Goal: Transaction & Acquisition: Book appointment/travel/reservation

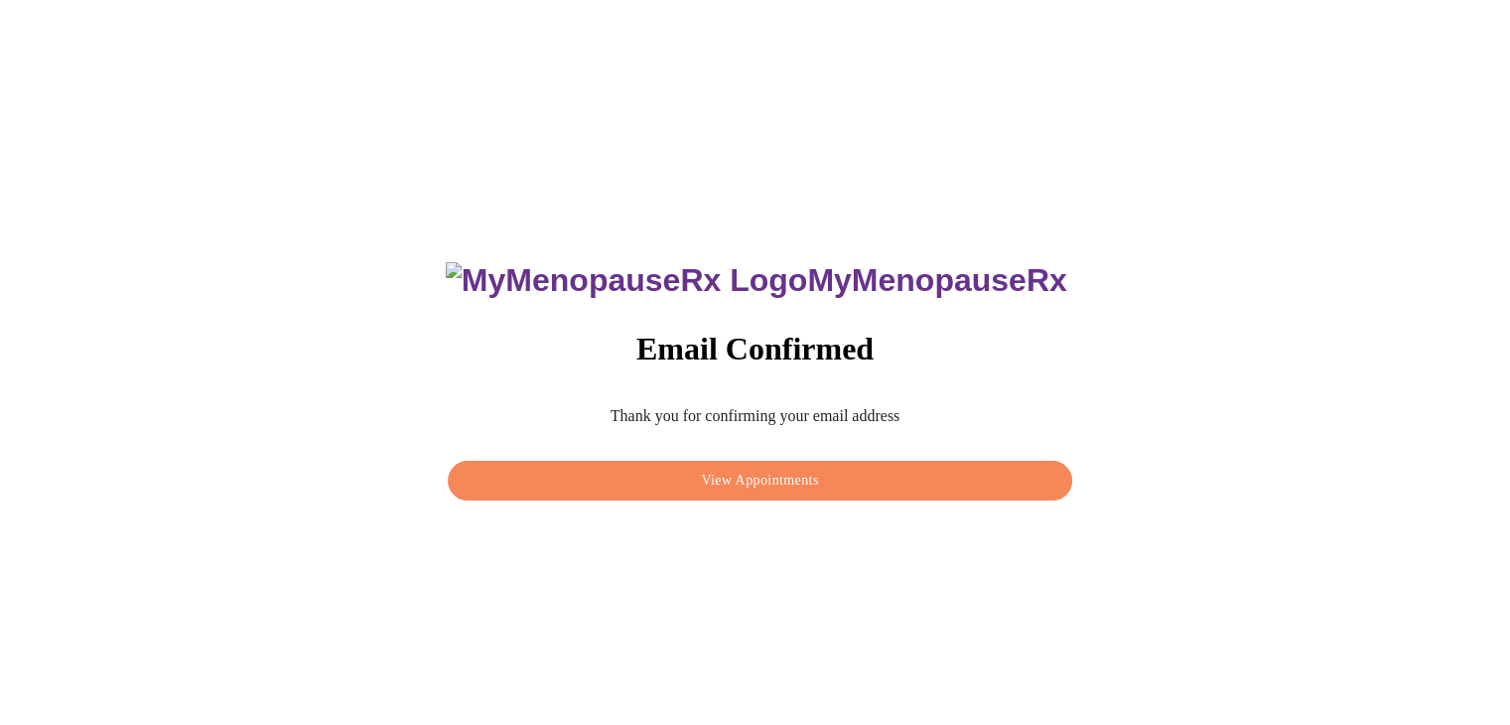
click at [794, 477] on span "View Appointments" at bounding box center [760, 481] width 578 height 25
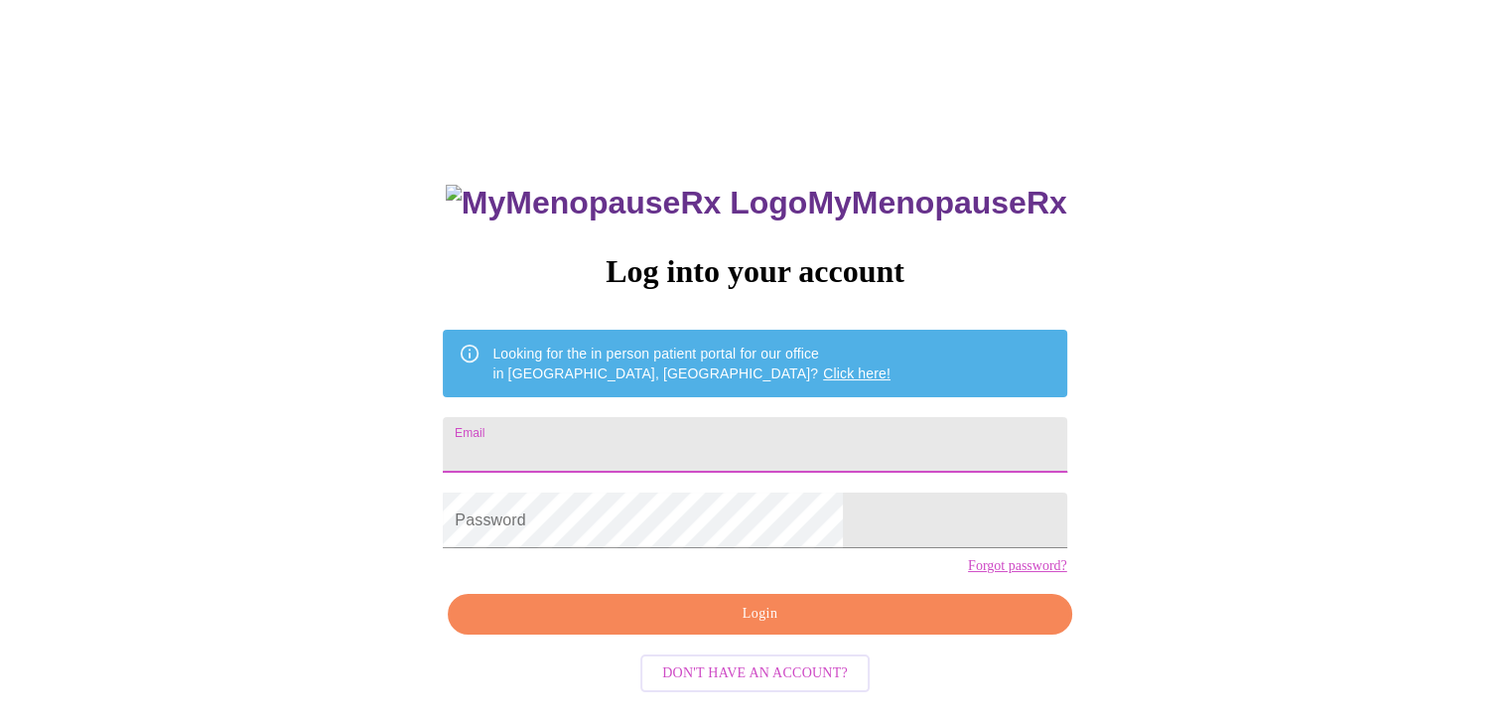
click at [663, 437] on input "Email" at bounding box center [754, 445] width 623 height 56
type input "[EMAIL_ADDRESS][DOMAIN_NAME]"
click at [600, 571] on div "MyMenopauseRx Log into your account Looking for the in person patient portal fo…" at bounding box center [754, 515] width 663 height 725
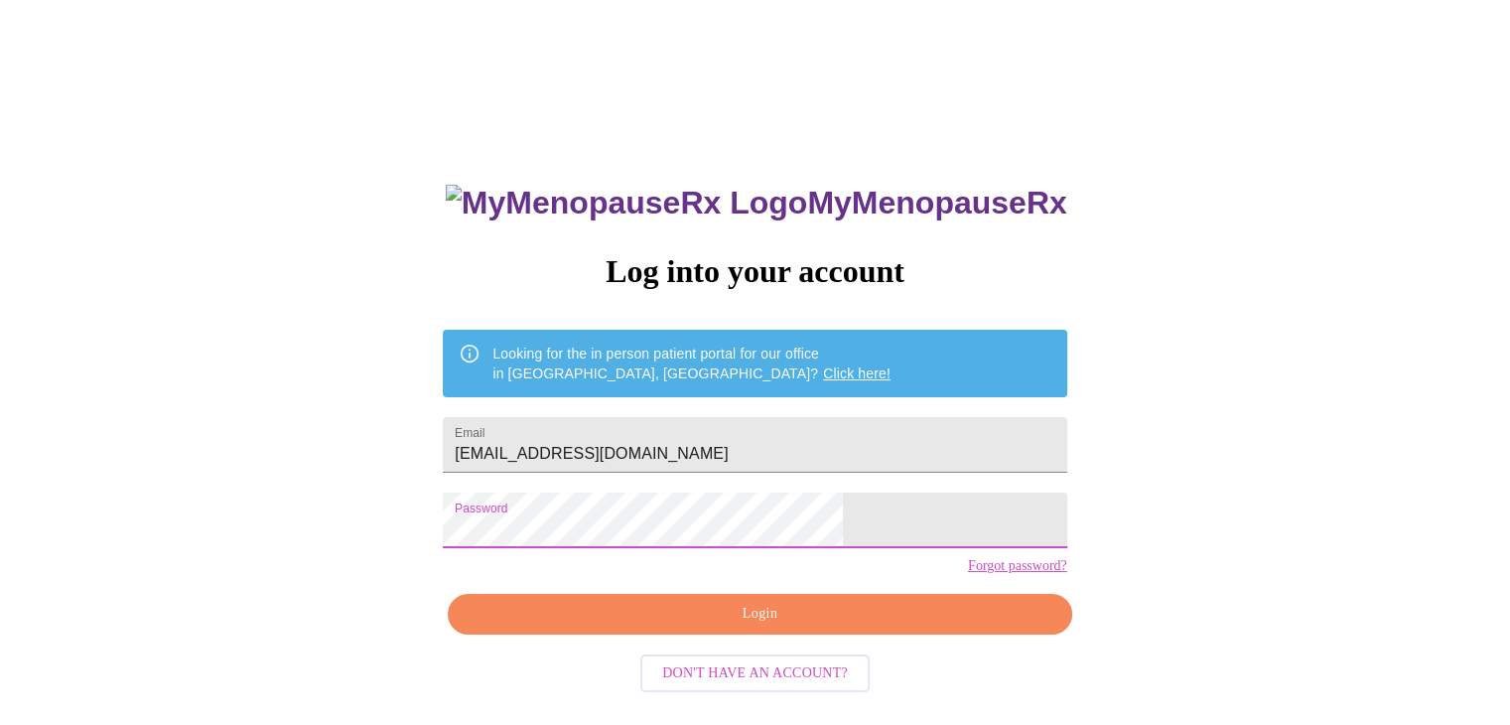
scroll to position [20, 0]
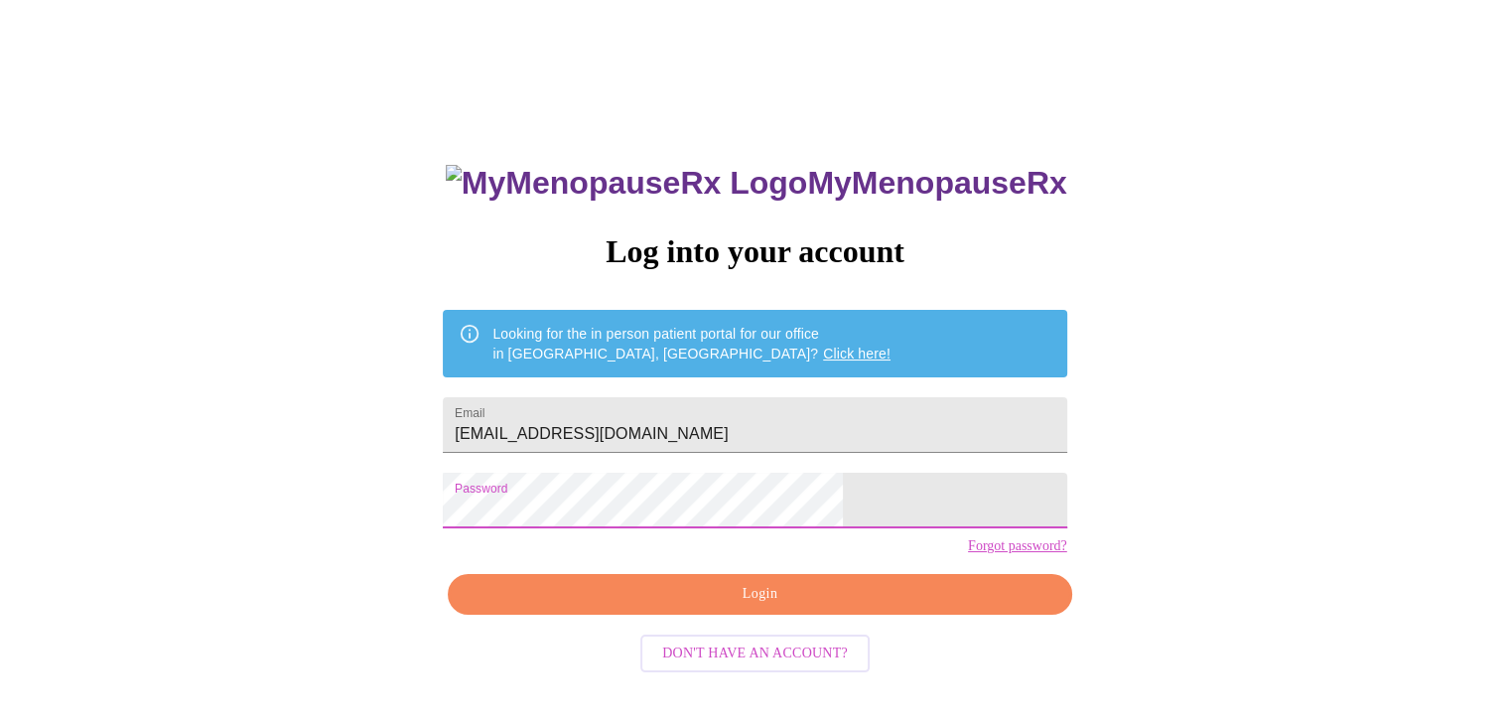
click at [968, 554] on link "Forgot password?" at bounding box center [1017, 546] width 99 height 16
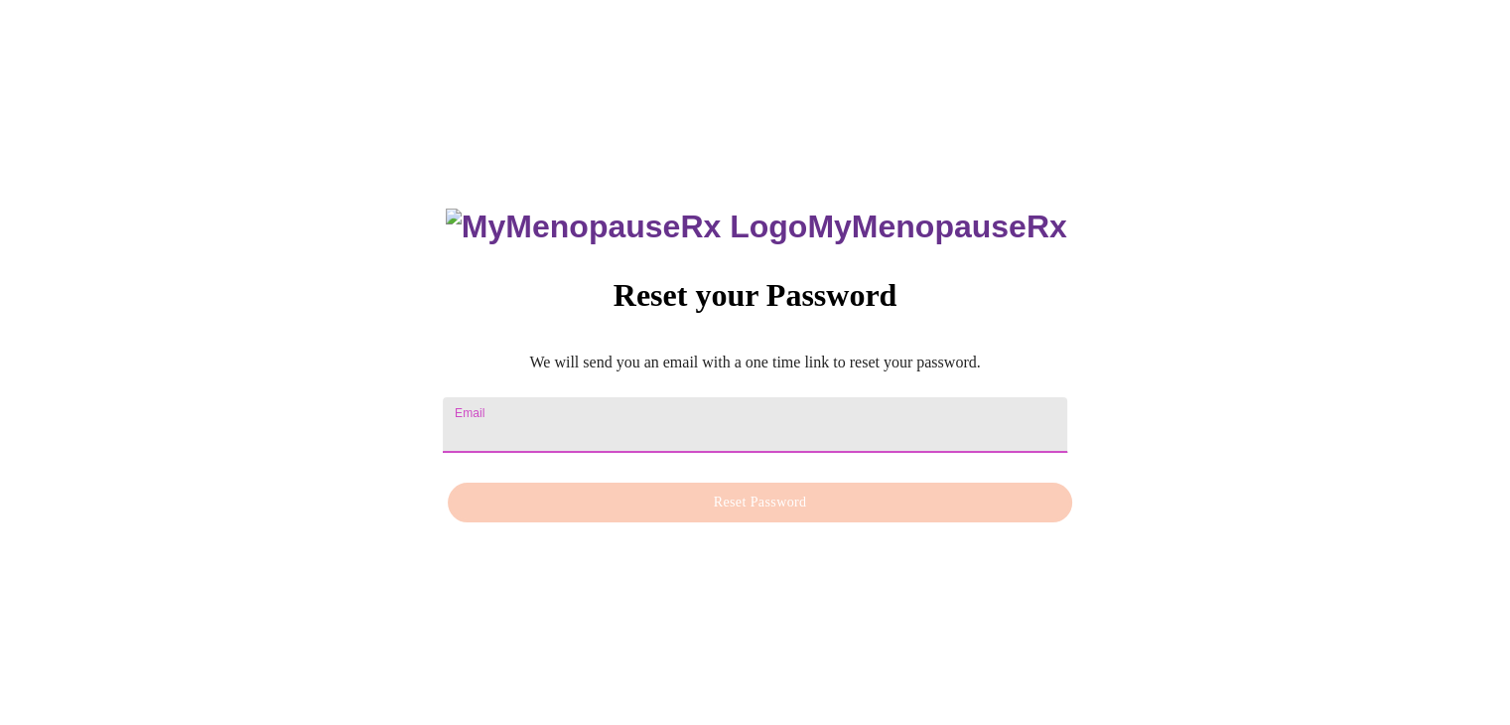
click at [634, 415] on input "Email" at bounding box center [754, 425] width 623 height 56
type input "[EMAIL_ADDRESS][DOMAIN_NAME]"
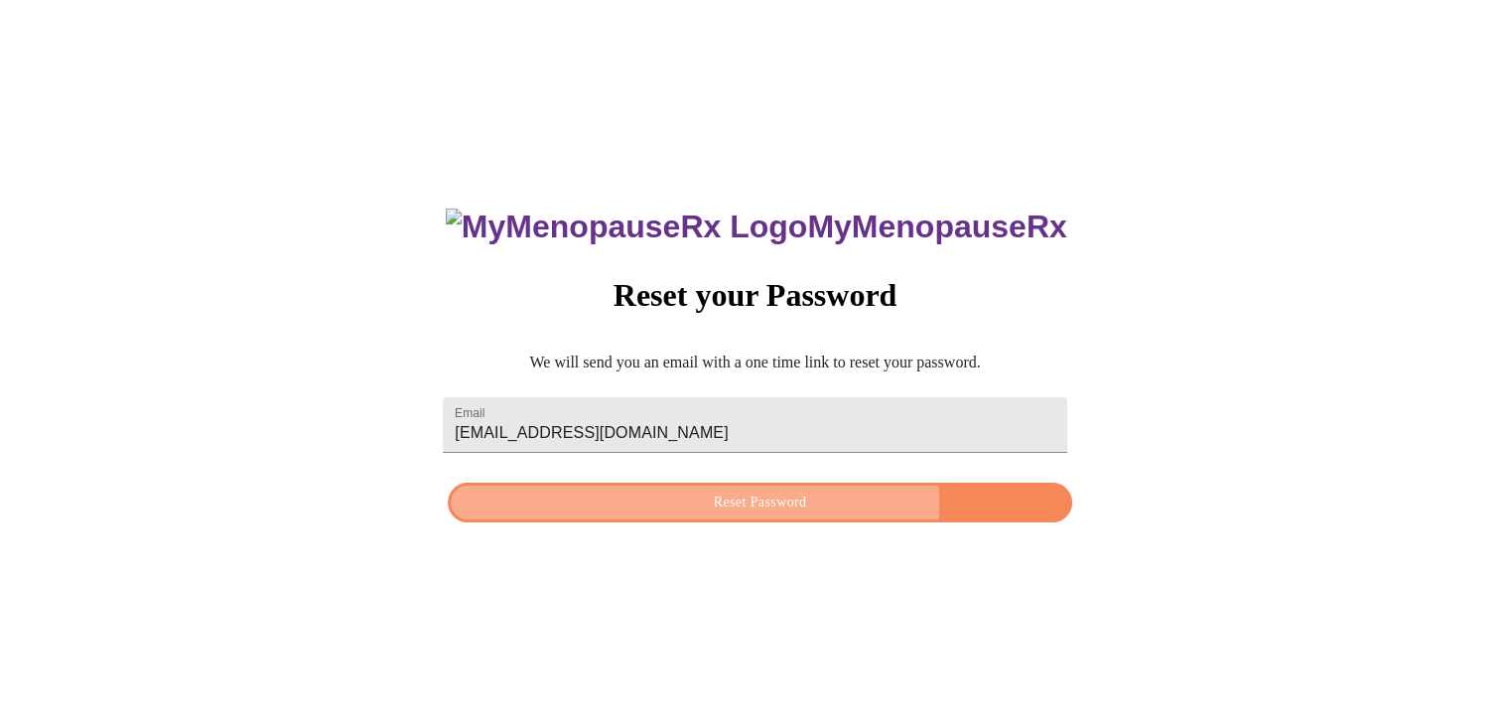
click at [653, 506] on span "Reset Password" at bounding box center [760, 502] width 578 height 25
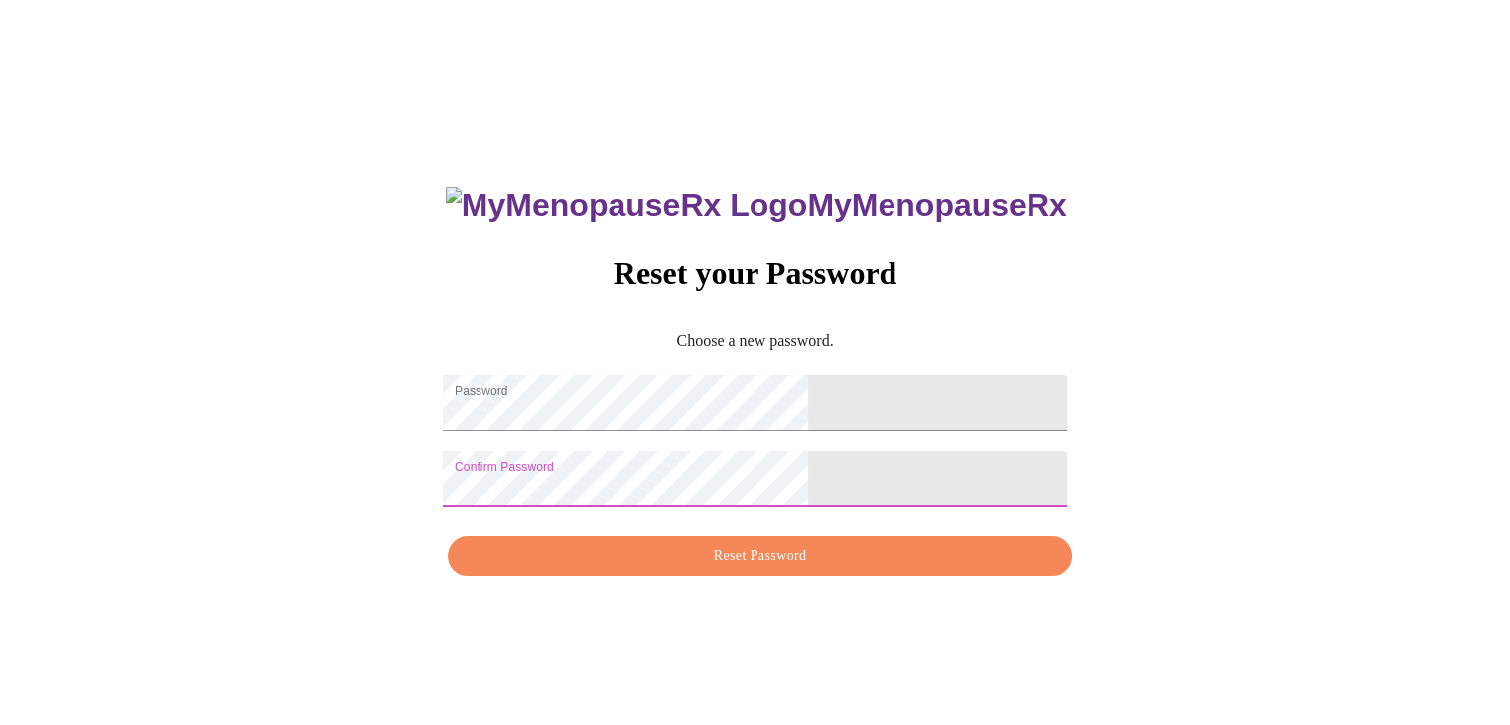
click at [685, 569] on span "Reset Password" at bounding box center [760, 556] width 578 height 25
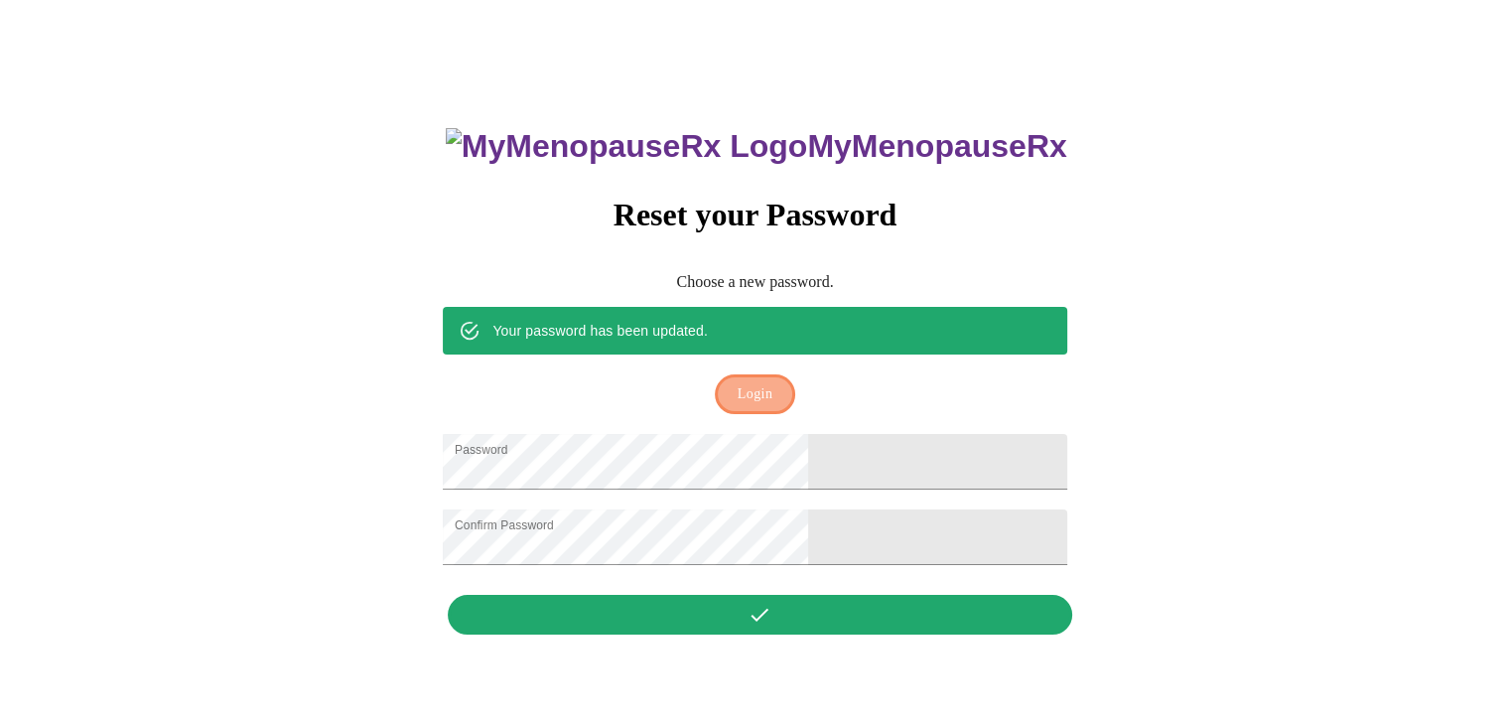
click at [741, 382] on span "Login" at bounding box center [755, 394] width 35 height 25
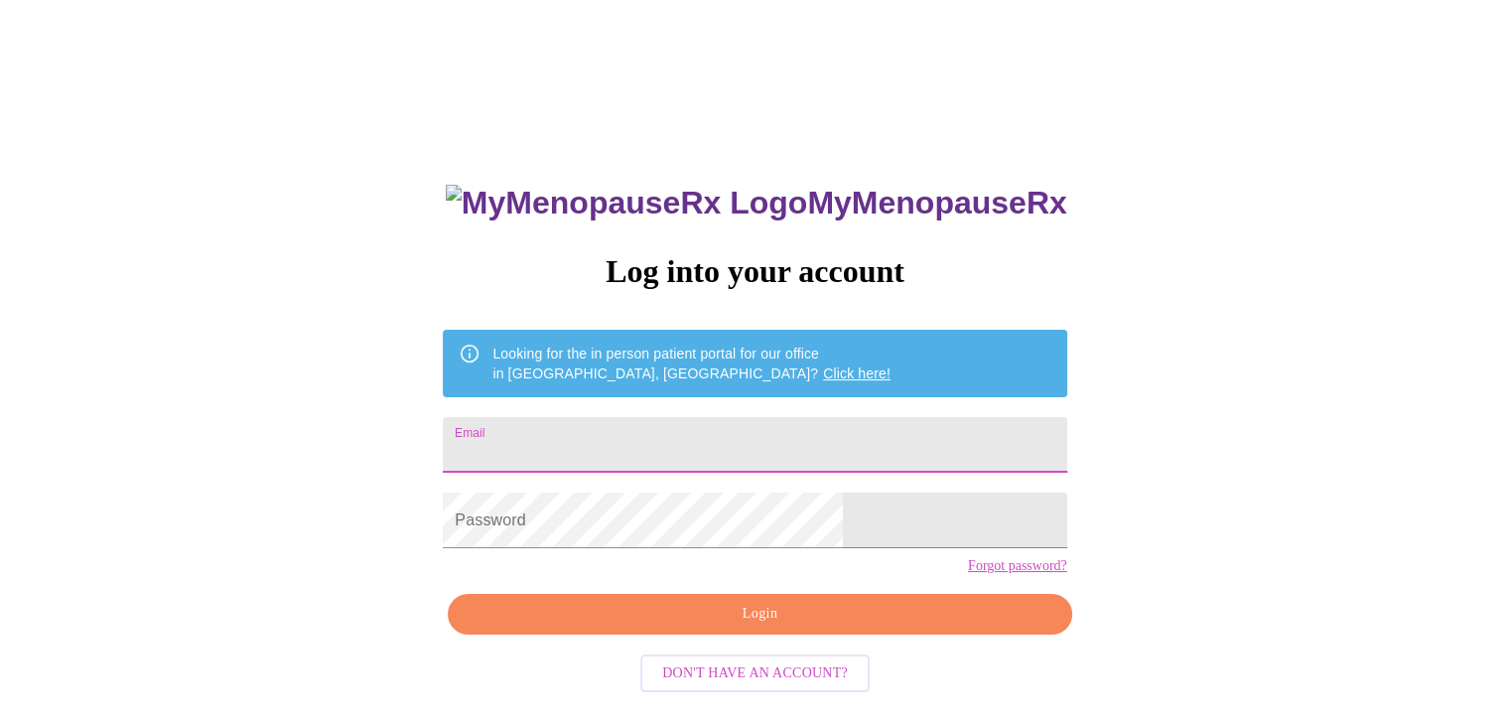
click at [623, 442] on input "Email" at bounding box center [754, 445] width 623 height 56
type input "[EMAIL_ADDRESS][DOMAIN_NAME]"
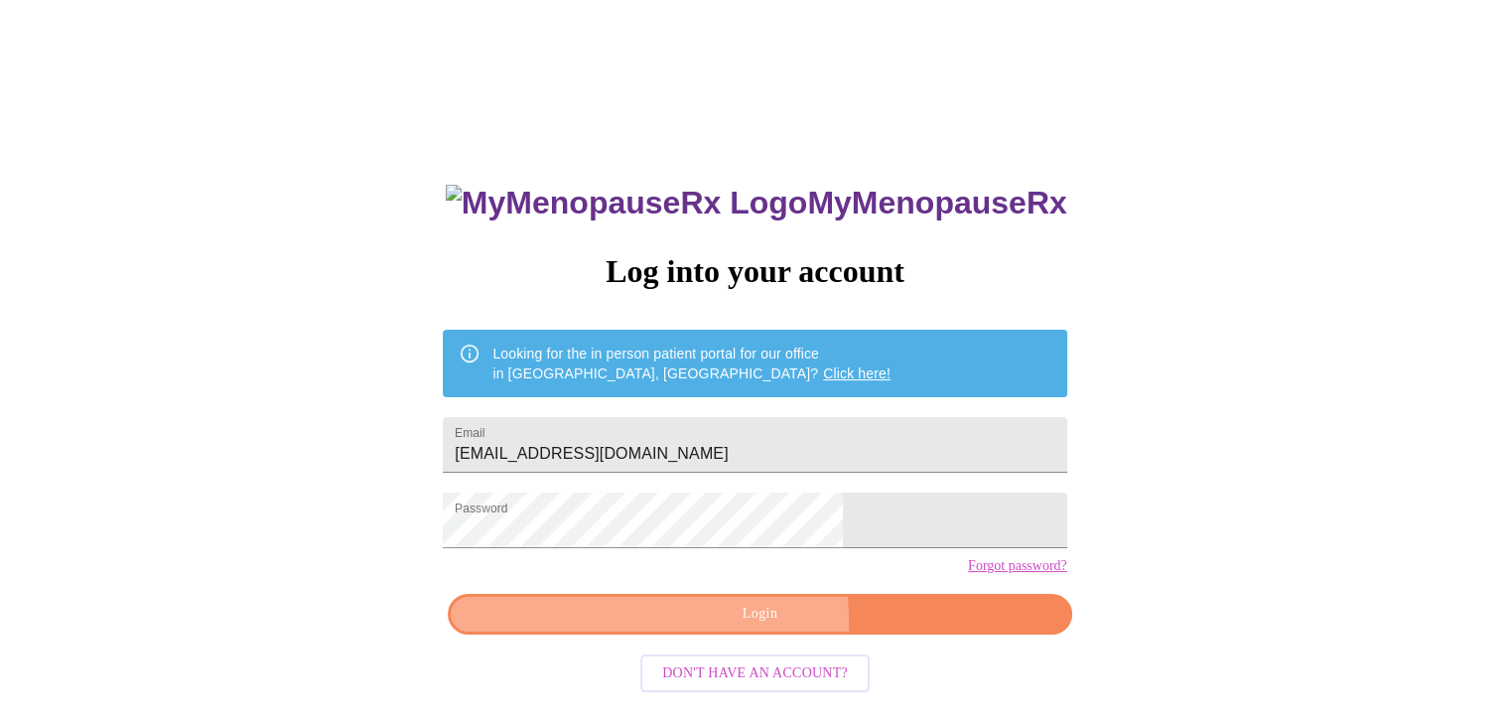
click at [702, 626] on span "Login" at bounding box center [760, 614] width 578 height 25
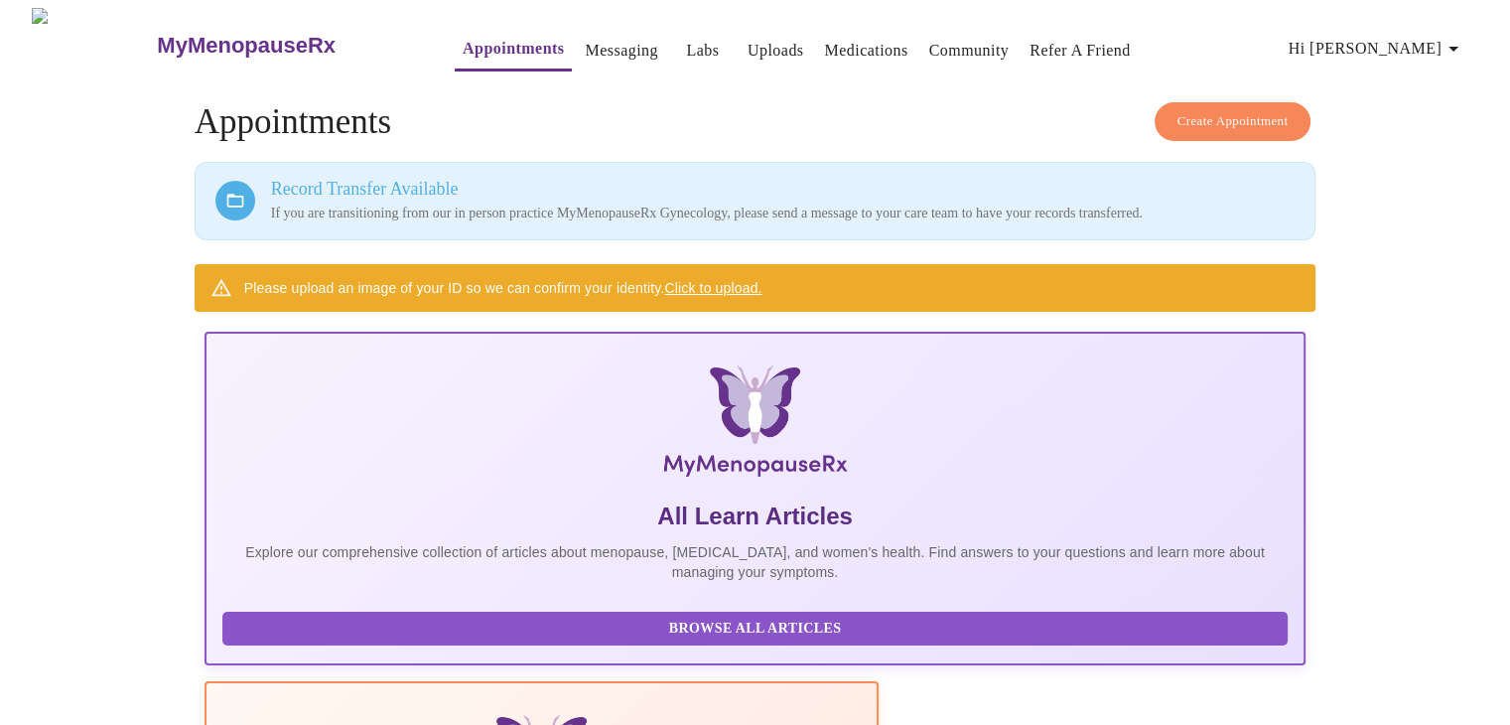
click at [585, 43] on link "Messaging" at bounding box center [621, 51] width 72 height 28
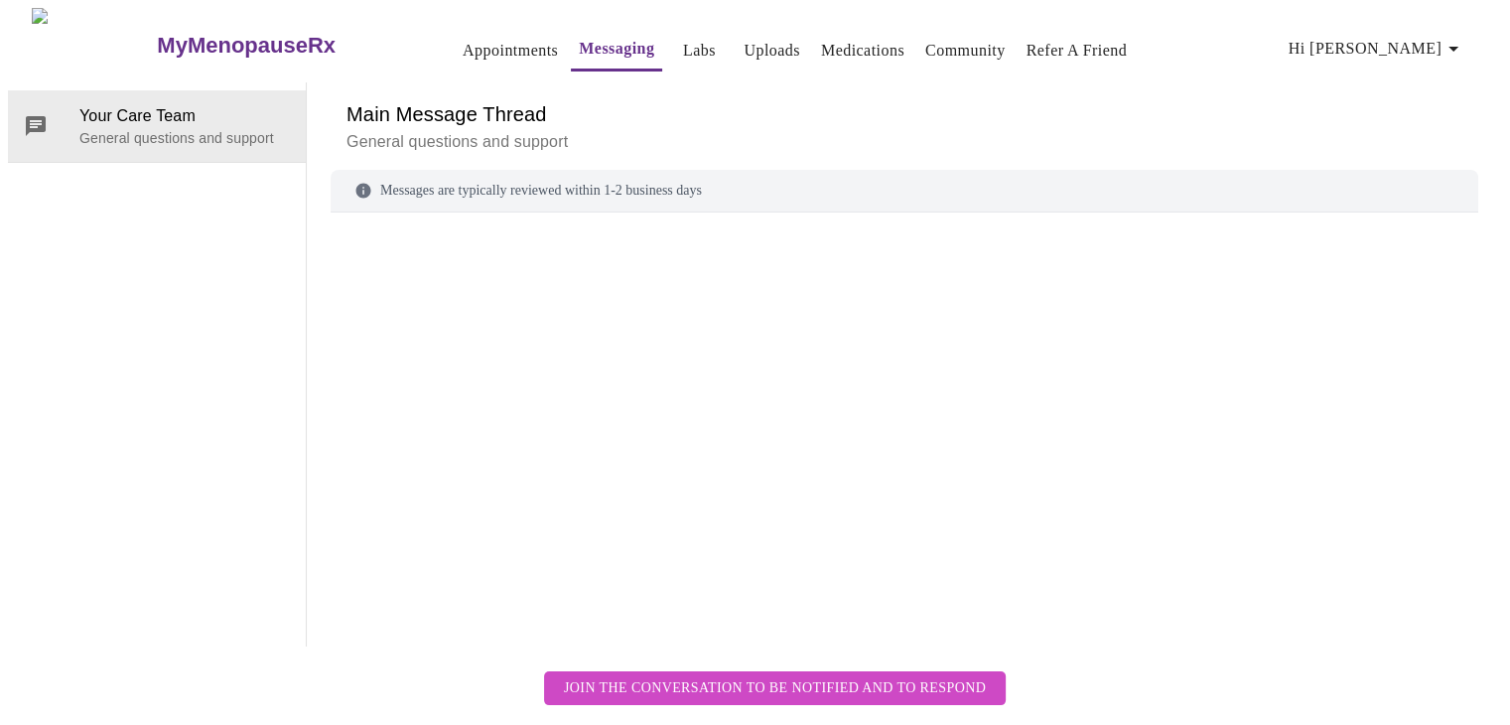
scroll to position [74, 0]
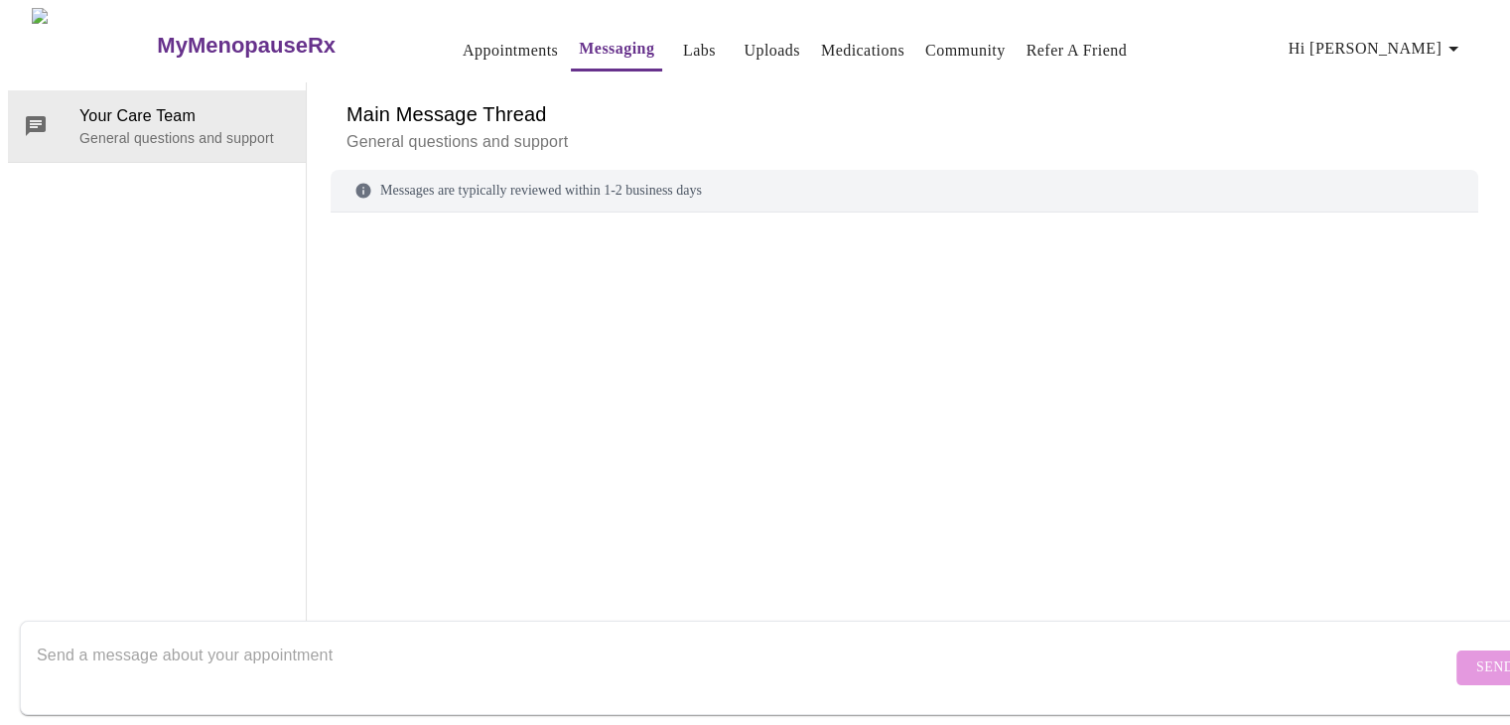
click at [973, 660] on textarea "Send a message about your appointment" at bounding box center [744, 667] width 1415 height 64
click at [150, 635] on textarea "Hello, I am transfering from" at bounding box center [744, 667] width 1415 height 64
click at [306, 635] on textarea "Hello, I am transferring from" at bounding box center [744, 667] width 1415 height 64
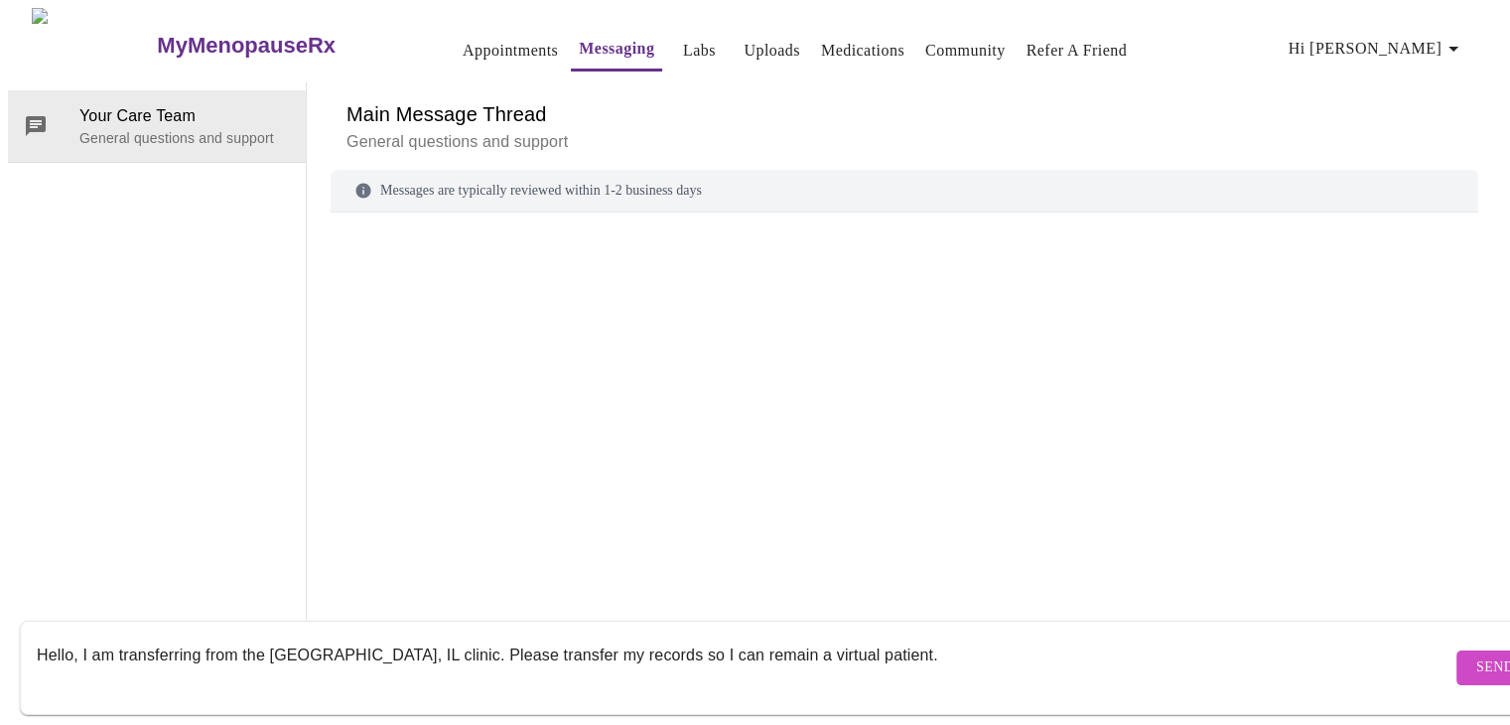
type textarea "Hello, I am transferring from the Wheatland, IL clinic. Please transfer my reco…"
click at [1476, 655] on span "Send" at bounding box center [1495, 667] width 38 height 25
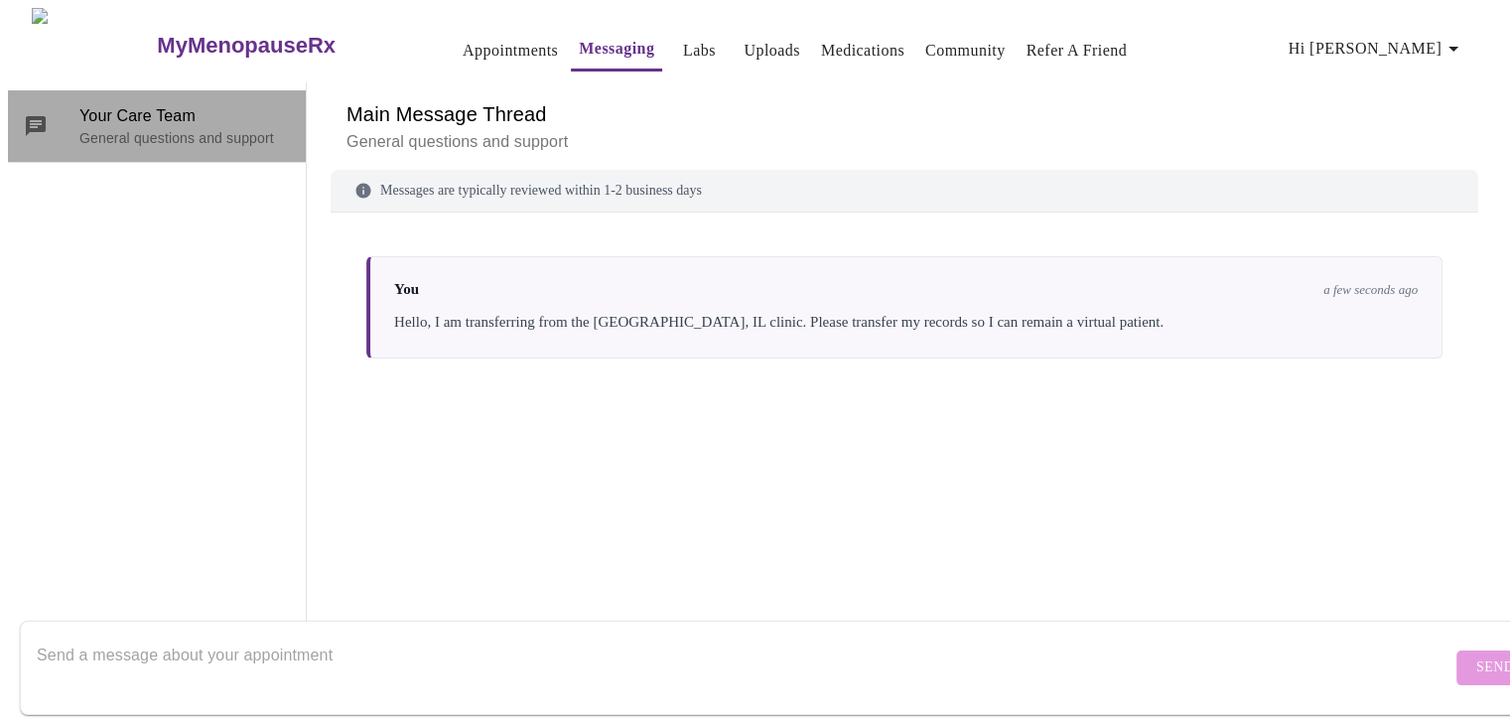
click at [153, 128] on p "General questions and support" at bounding box center [184, 138] width 210 height 20
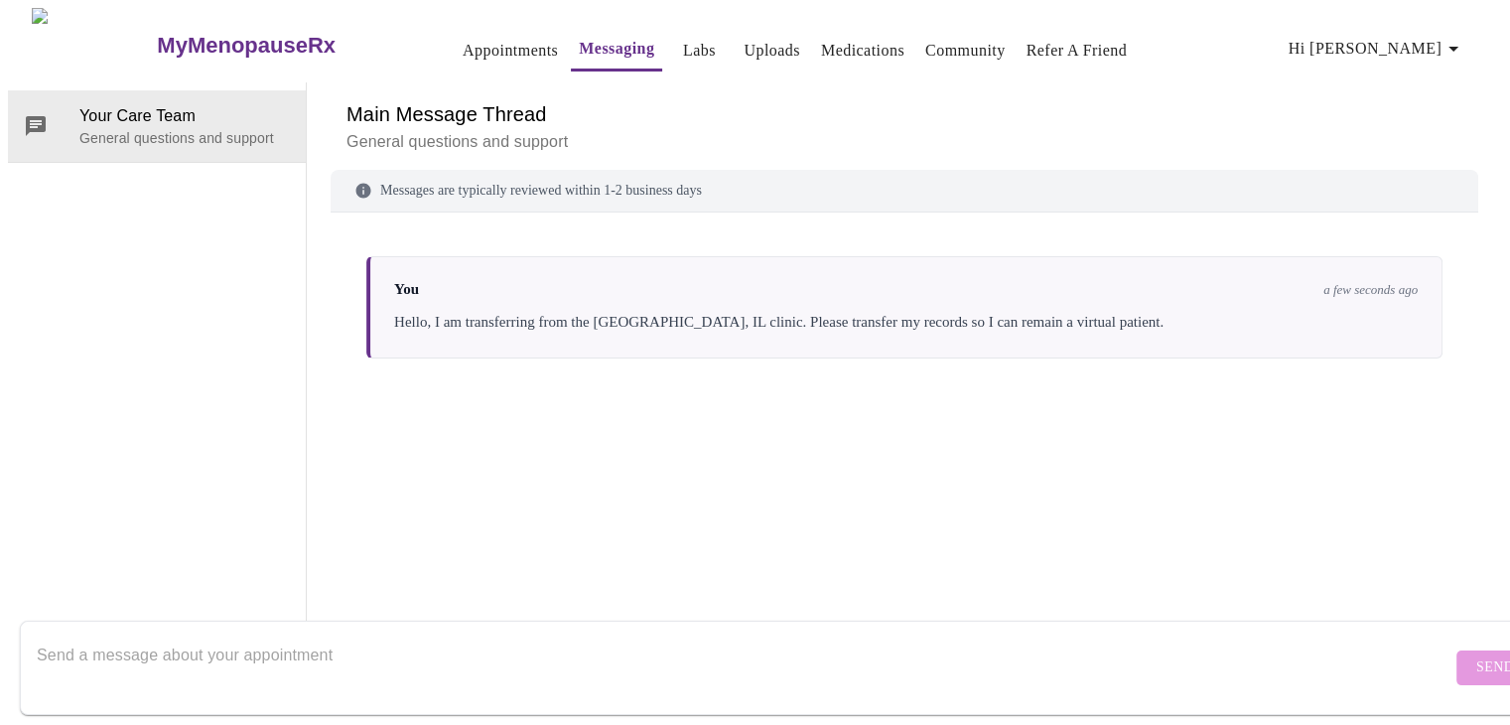
scroll to position [0, 0]
click at [463, 43] on link "Appointments" at bounding box center [510, 51] width 95 height 28
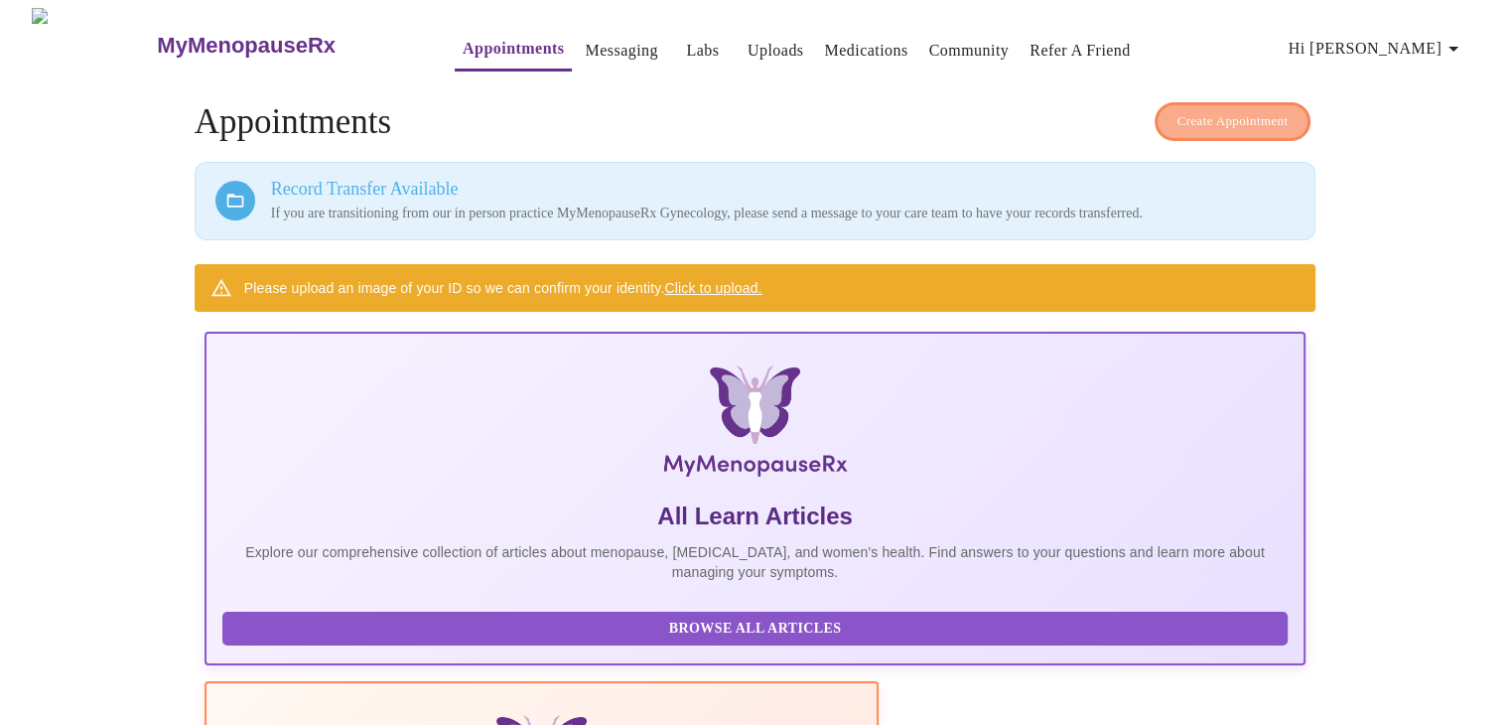
click at [1177, 110] on span "Create Appointment" at bounding box center [1232, 121] width 111 height 23
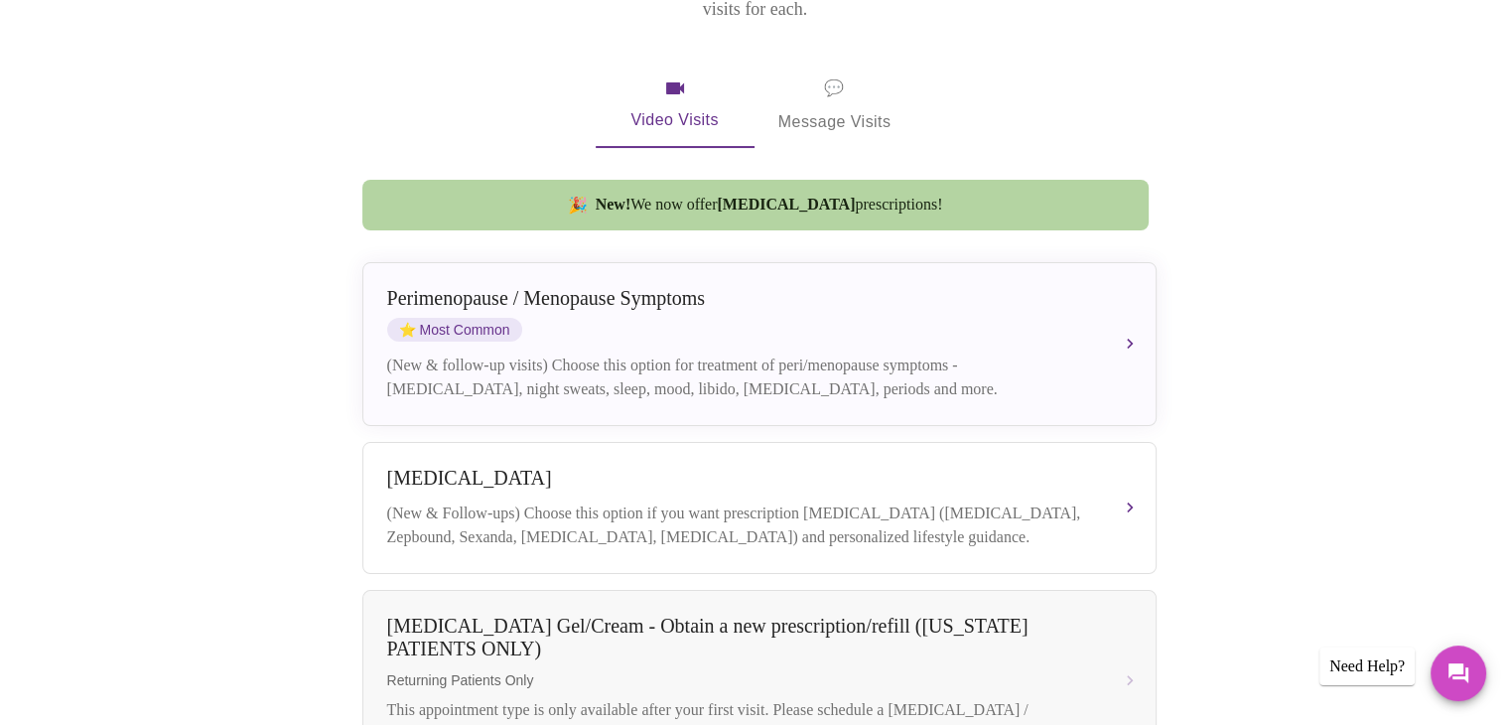
scroll to position [357, 0]
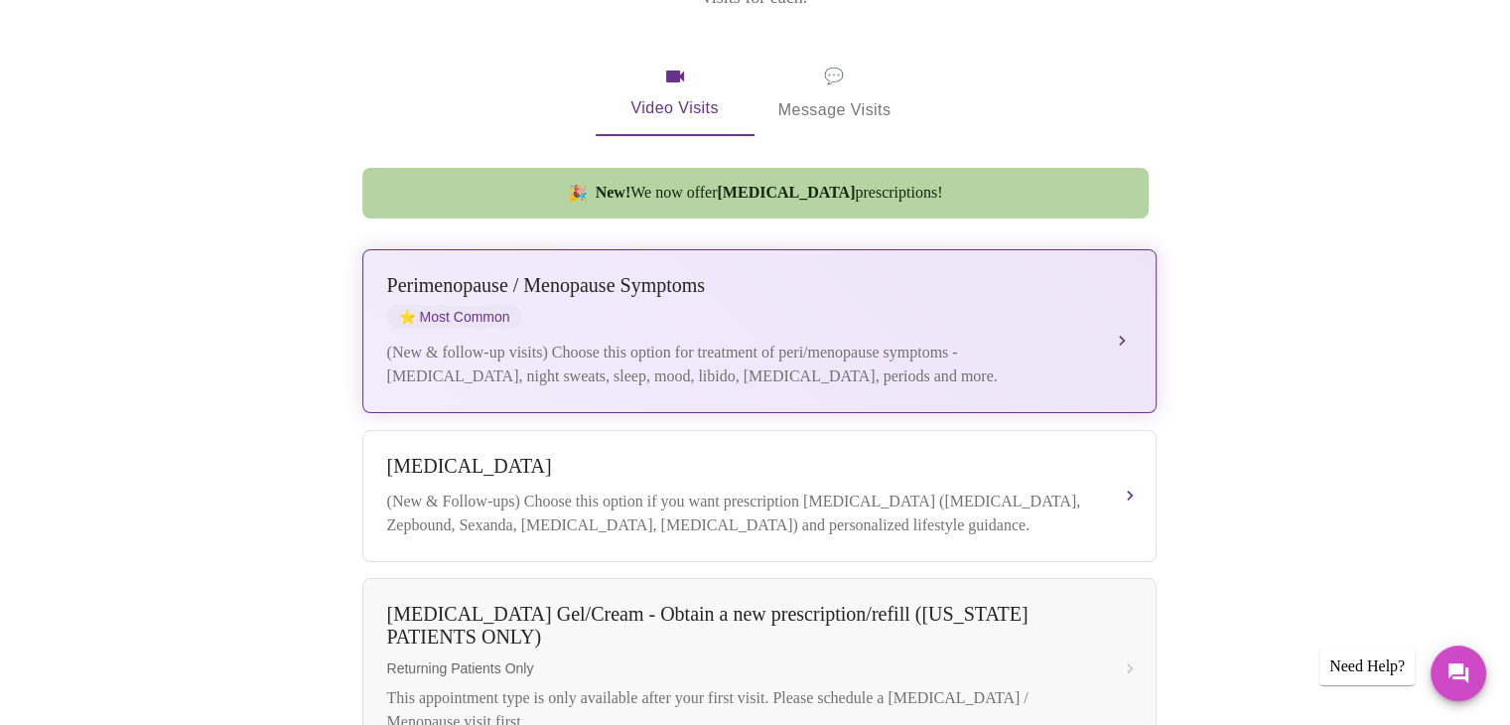
click at [619, 299] on div "Perimenopause / Menopause Symptoms ⭐ Most Common" at bounding box center [739, 301] width 705 height 55
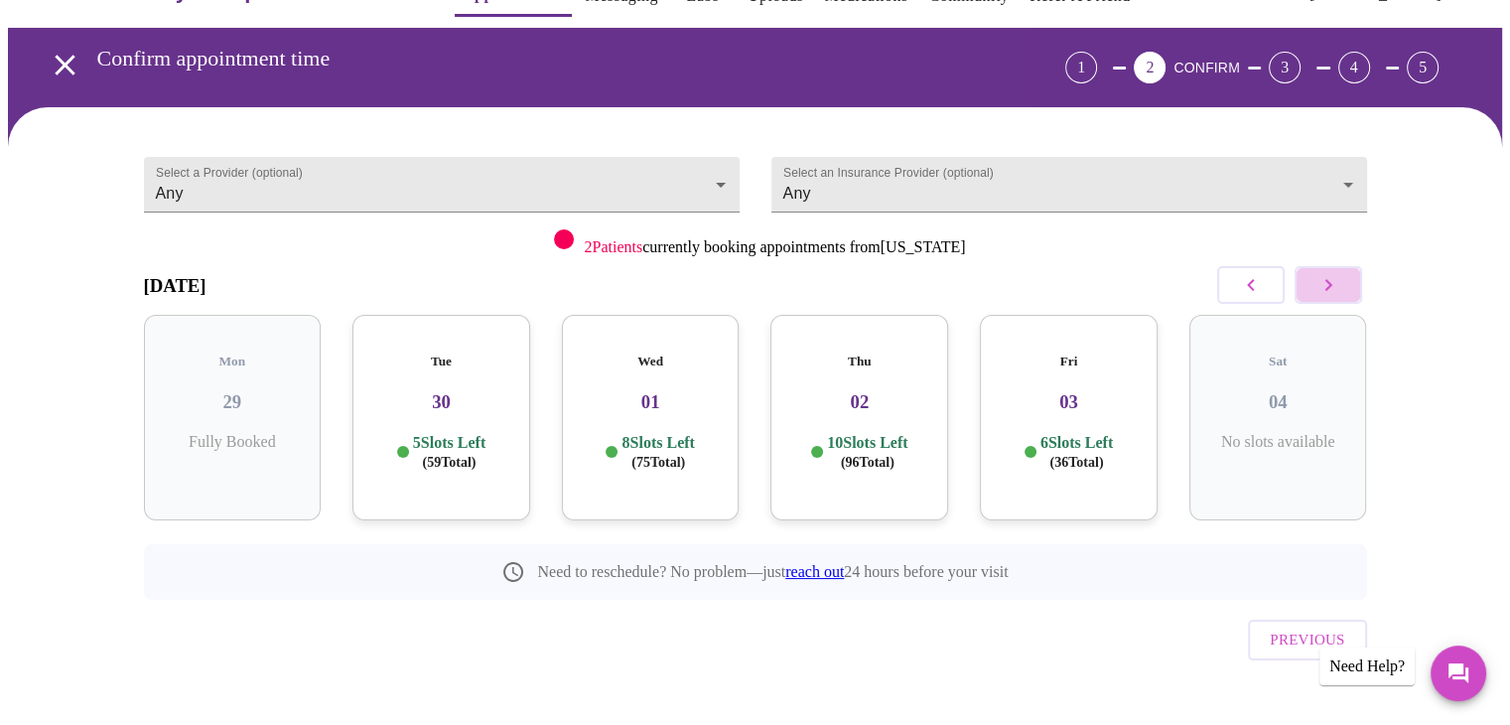
click at [1326, 275] on icon "button" at bounding box center [1328, 285] width 24 height 24
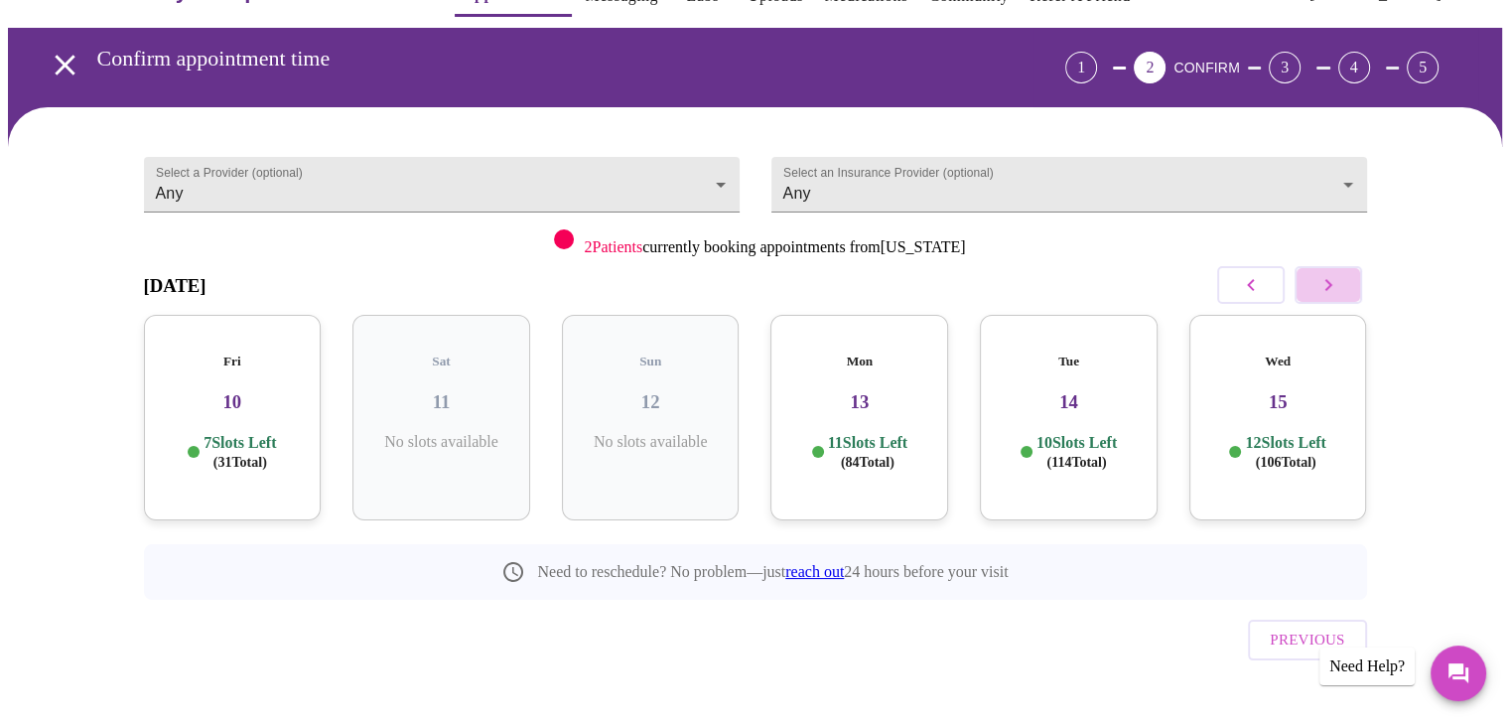
click at [1330, 279] on icon "button" at bounding box center [1328, 285] width 24 height 24
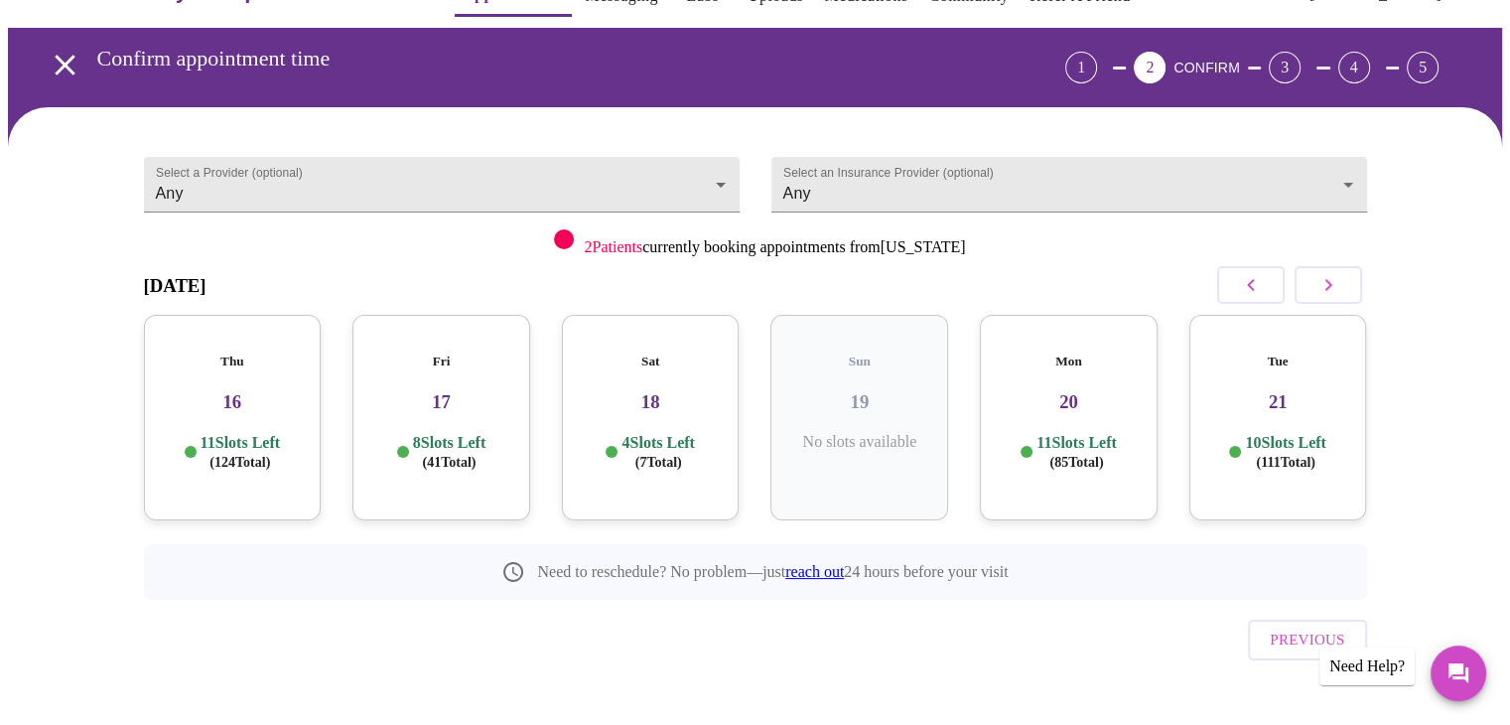
click at [482, 391] on h3 "17" at bounding box center [441, 402] width 146 height 22
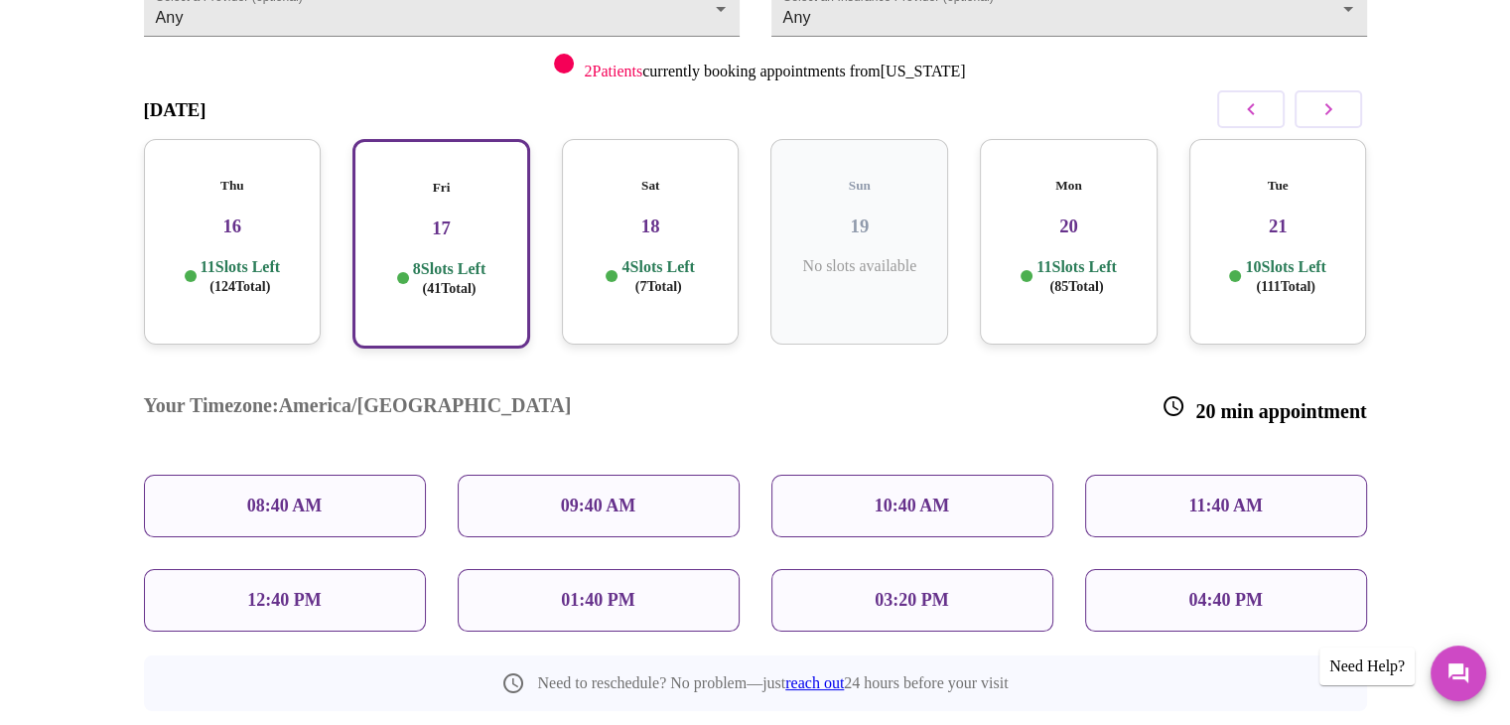
scroll to position [232, 0]
click at [322, 493] on p "08:40 AM" at bounding box center [284, 503] width 75 height 21
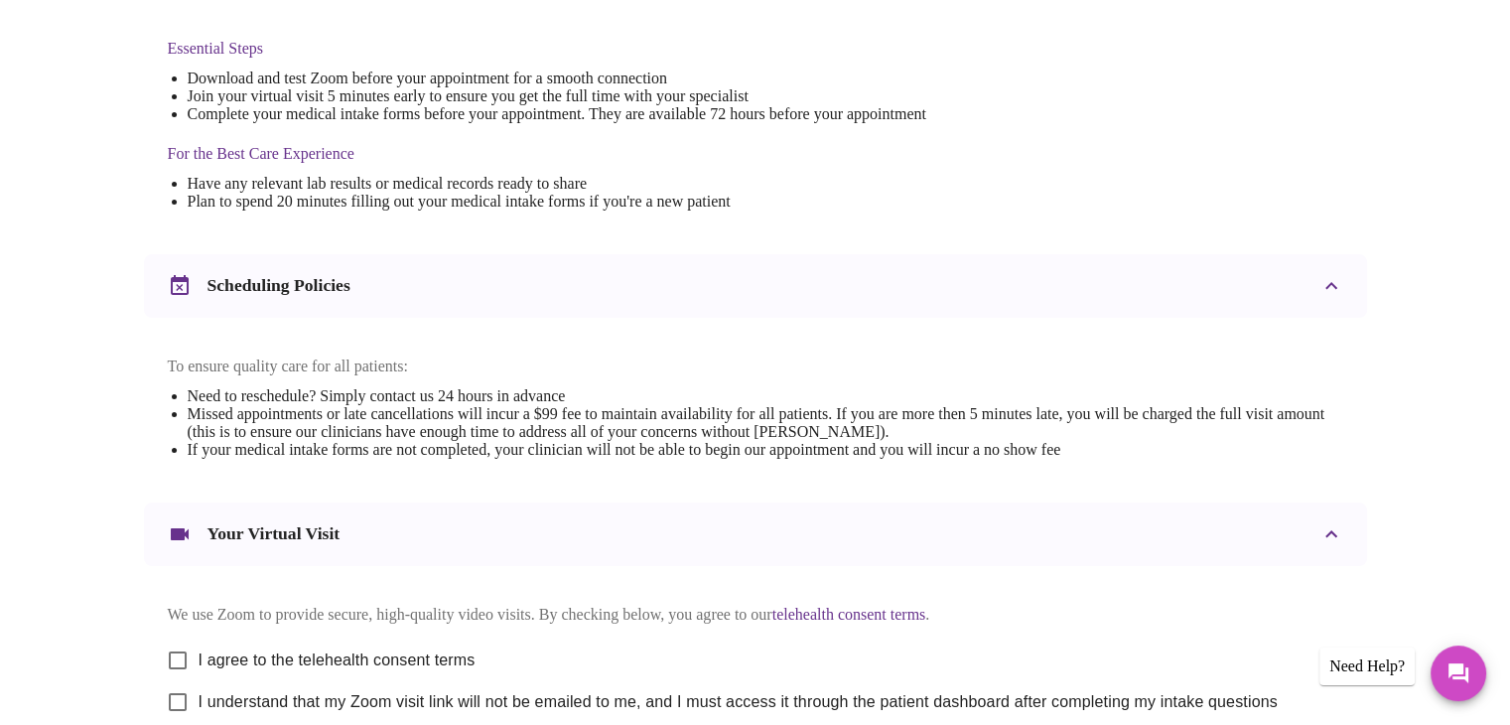
scroll to position [714, 0]
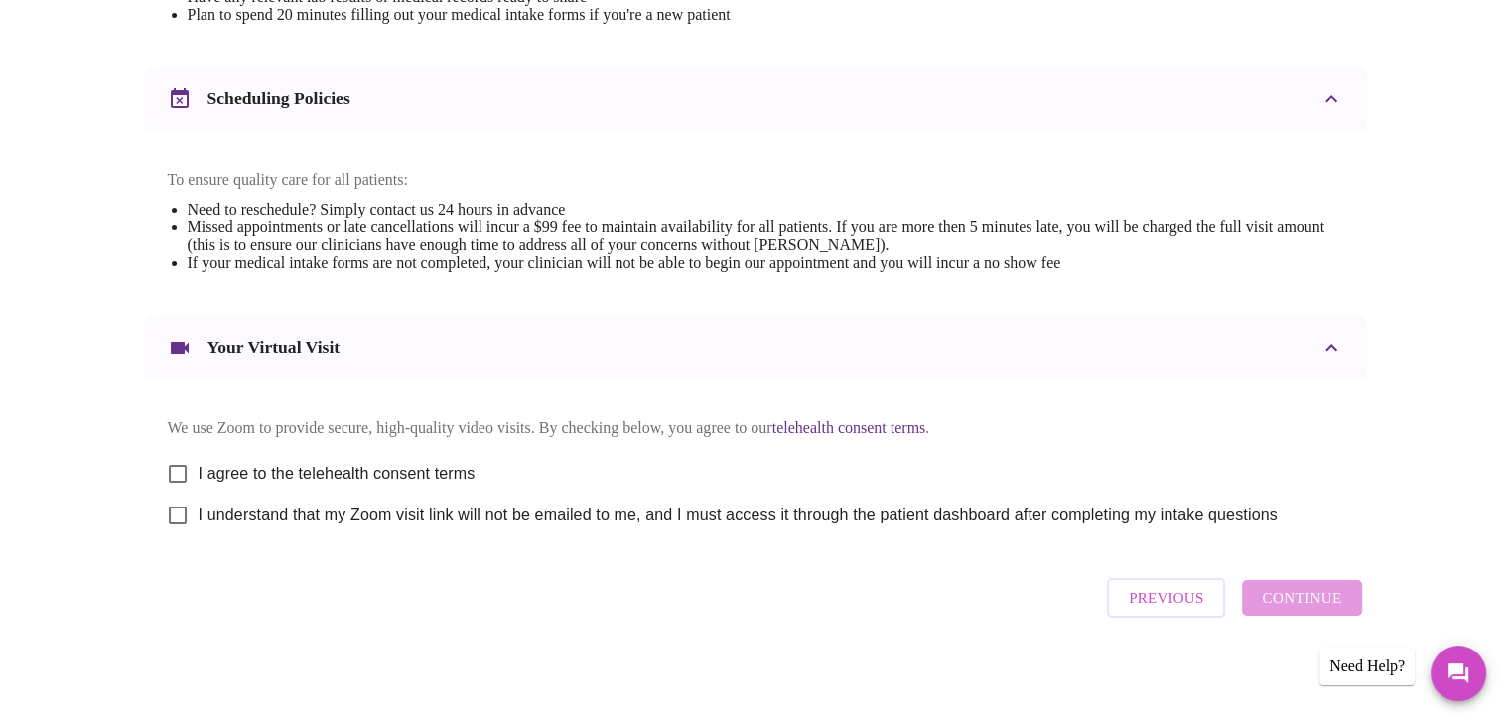
click at [179, 460] on input "I agree to the telehealth consent terms" at bounding box center [178, 474] width 42 height 42
checkbox input "true"
click at [178, 517] on input "I understand that my Zoom visit link will not be emailed to me, and I must acce…" at bounding box center [178, 515] width 42 height 42
checkbox input "true"
click at [1322, 593] on span "Continue" at bounding box center [1301, 598] width 79 height 26
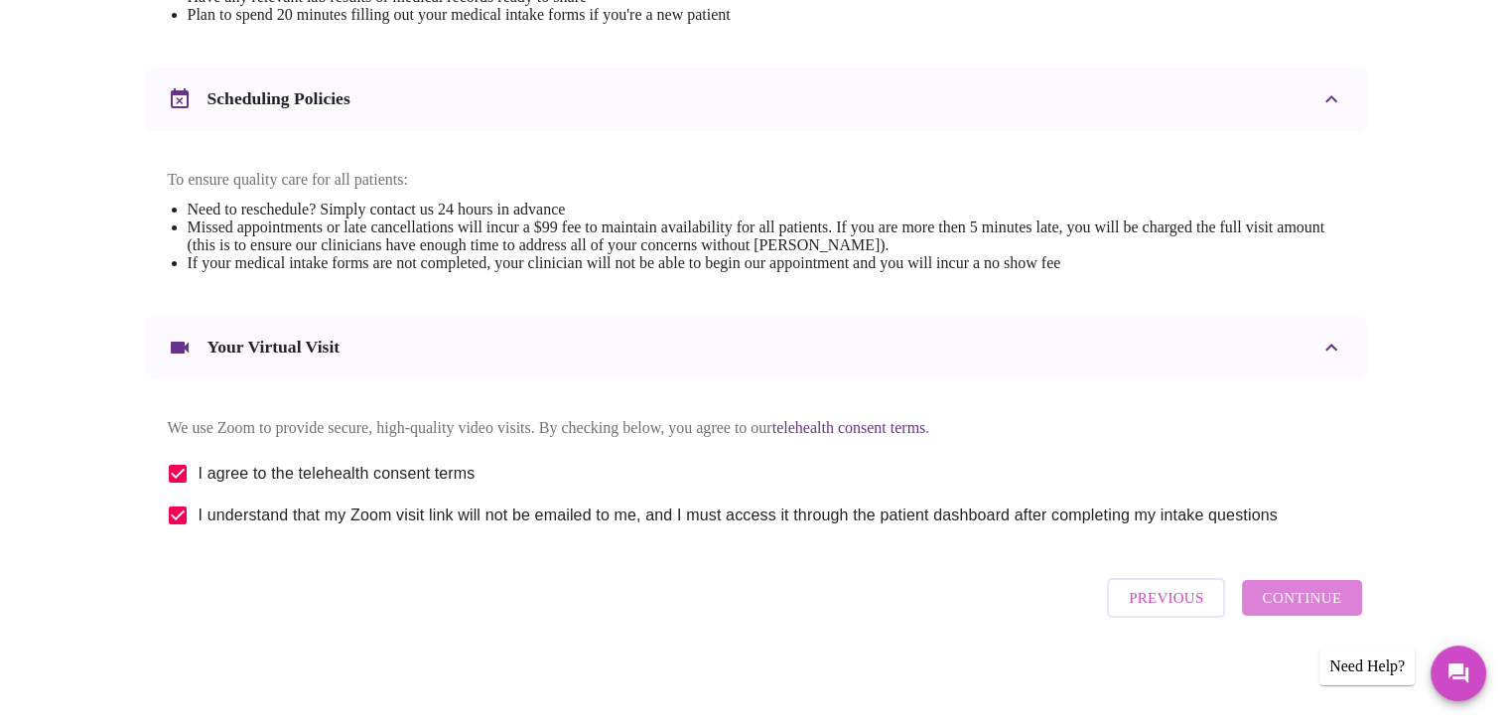
scroll to position [119, 0]
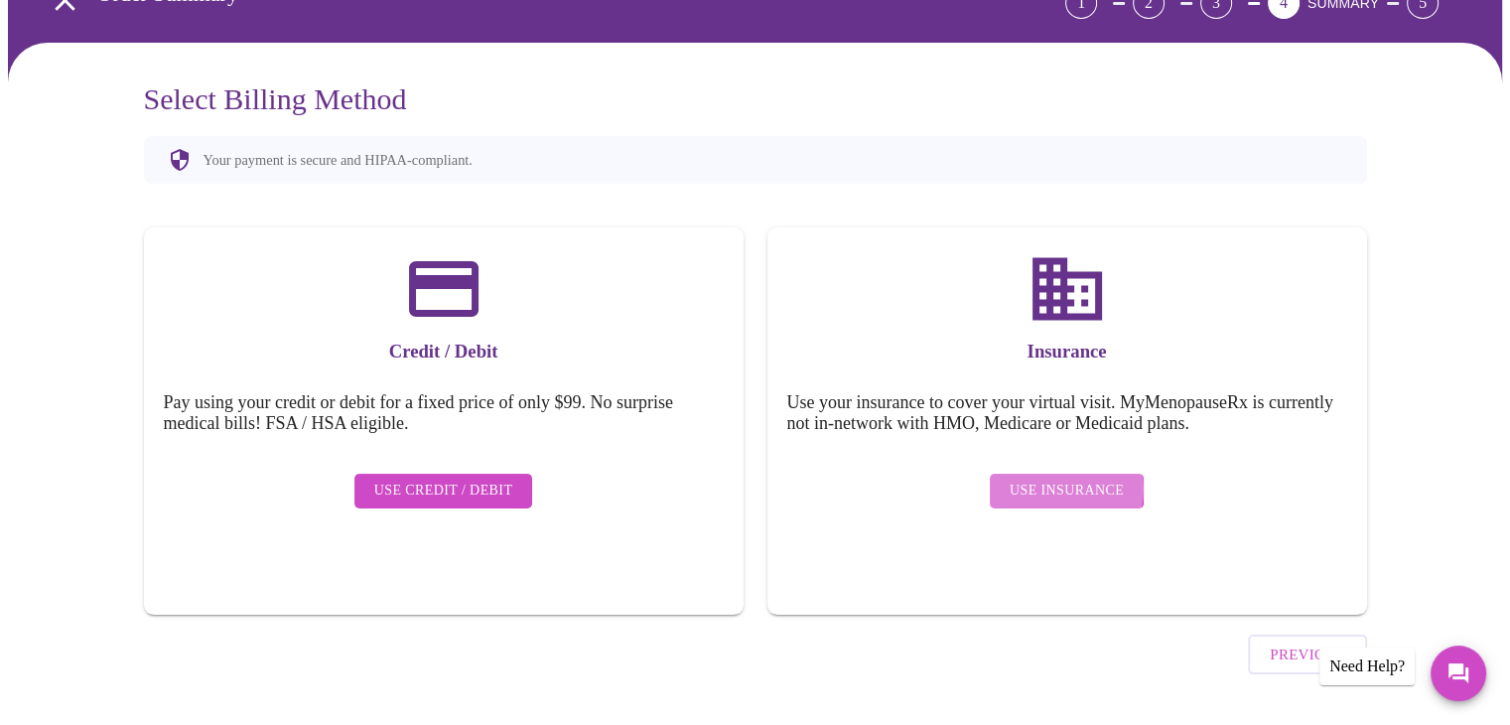
click at [1066, 478] on span "Use Insurance" at bounding box center [1067, 490] width 114 height 25
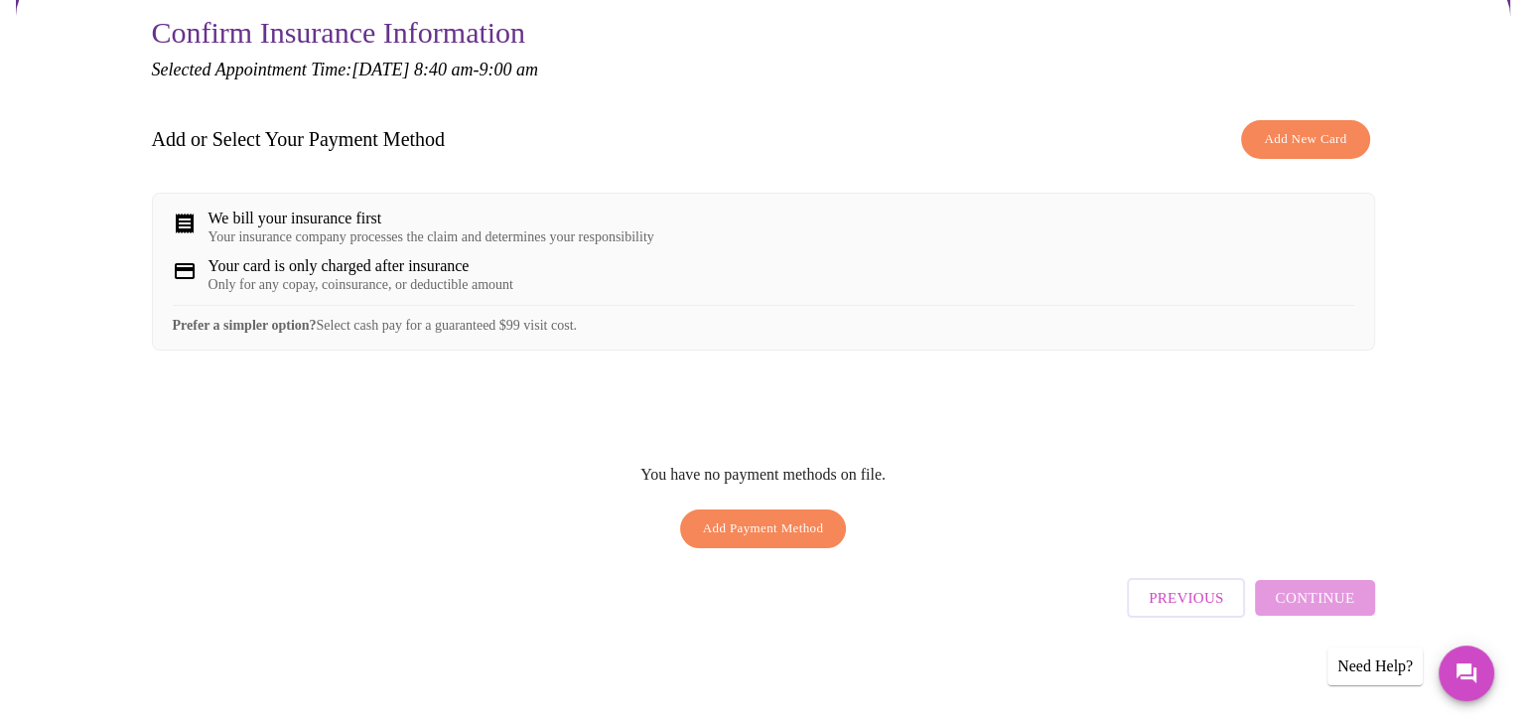
scroll to position [188, 0]
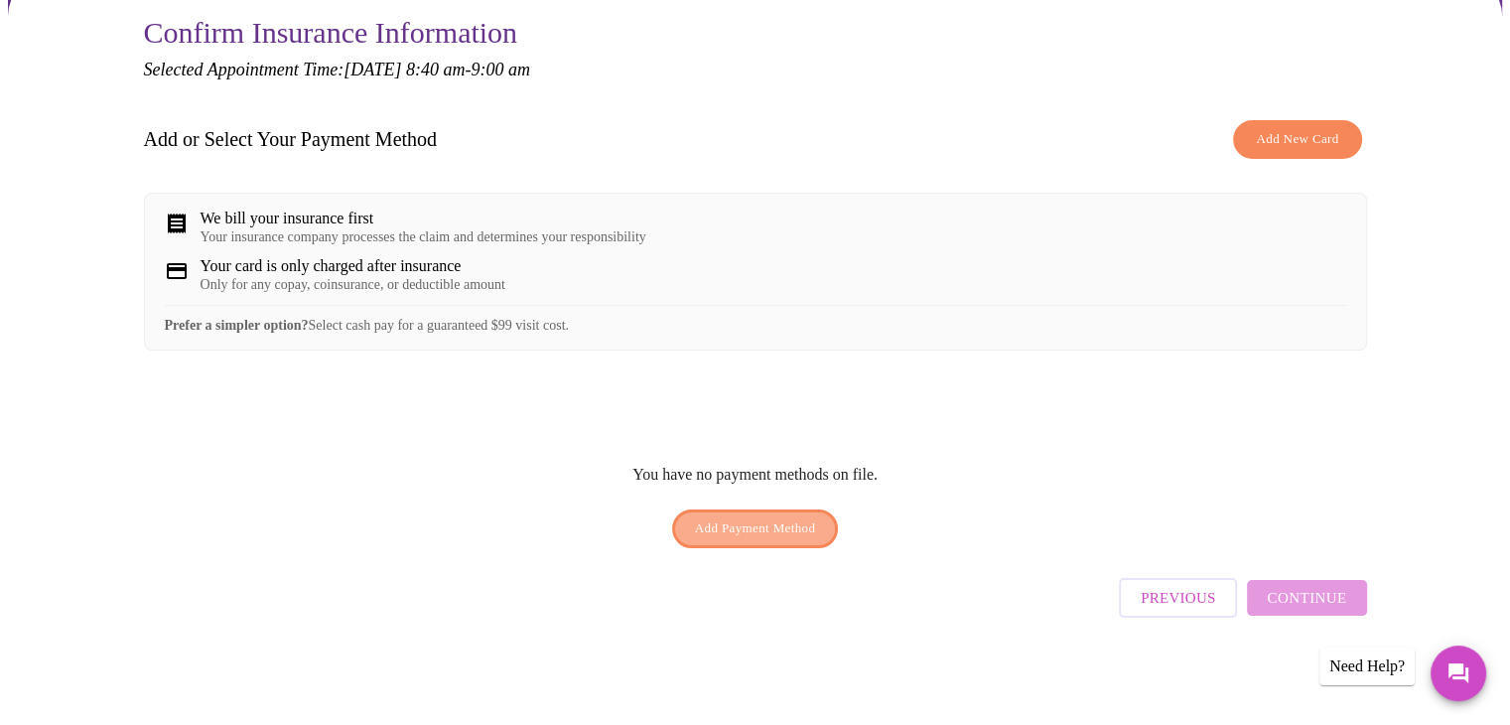
click at [774, 534] on span "Add Payment Method" at bounding box center [755, 528] width 121 height 23
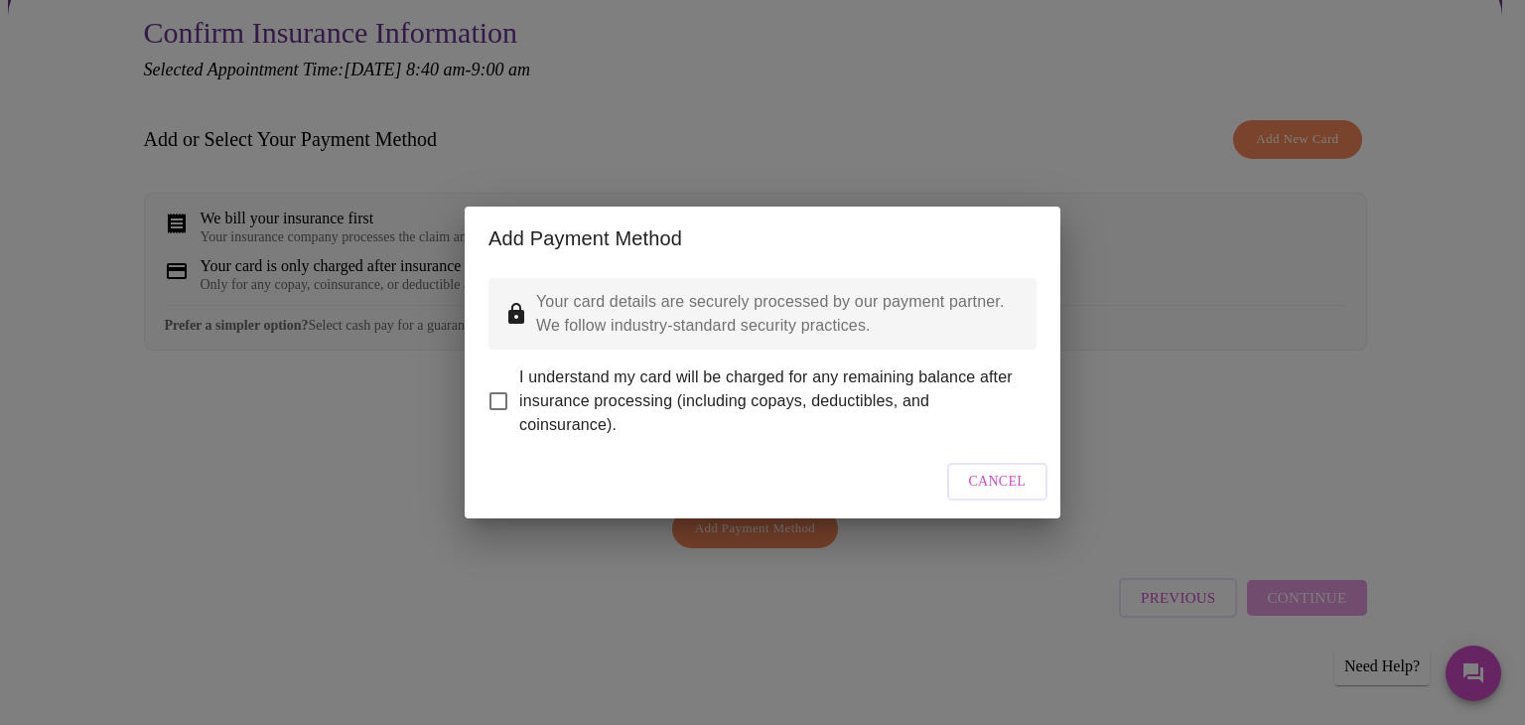
click at [497, 386] on input "I understand my card will be charged for any remaining balance after insurance …" at bounding box center [498, 401] width 42 height 42
checkbox input "true"
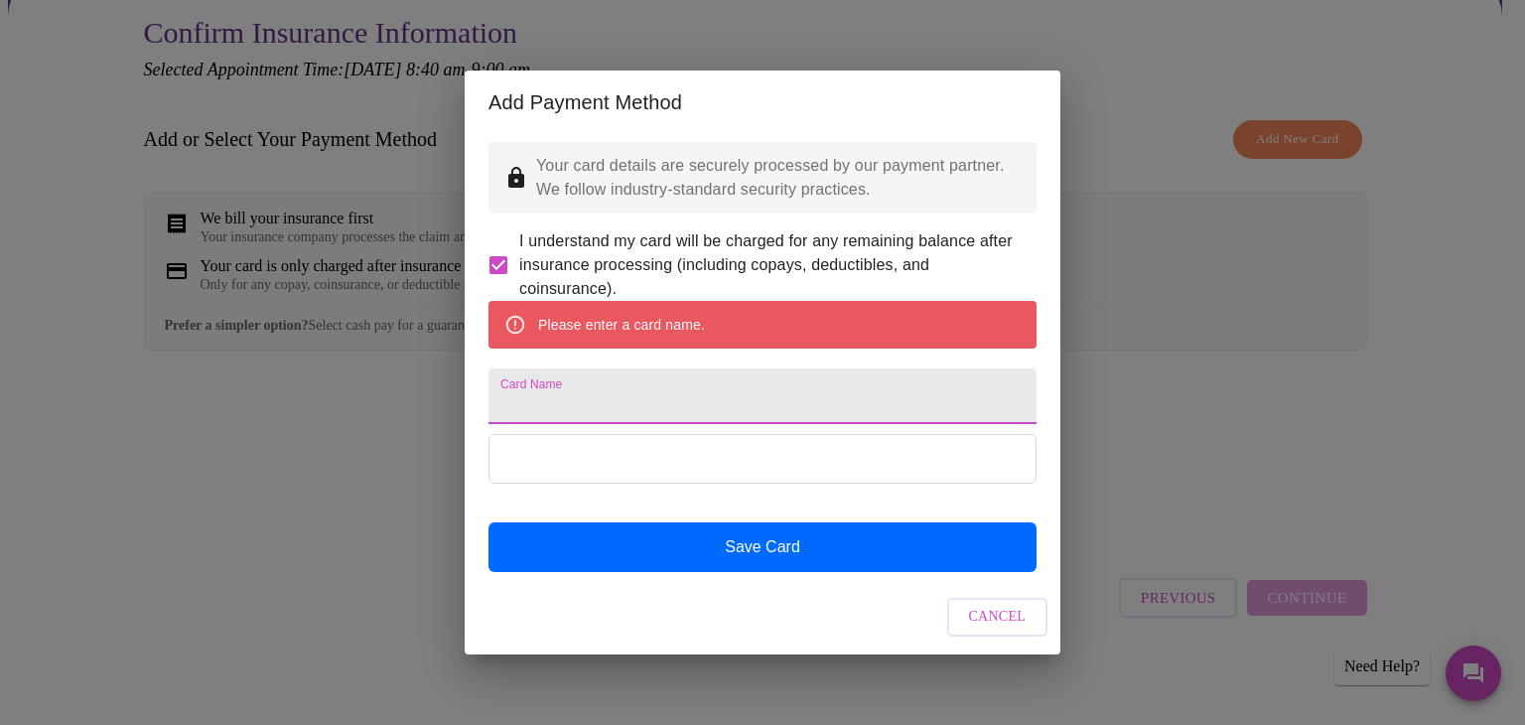
click at [645, 410] on input "Card Name" at bounding box center [762, 396] width 548 height 56
type input "[EMAIL_ADDRESS][DOMAIN_NAME]"
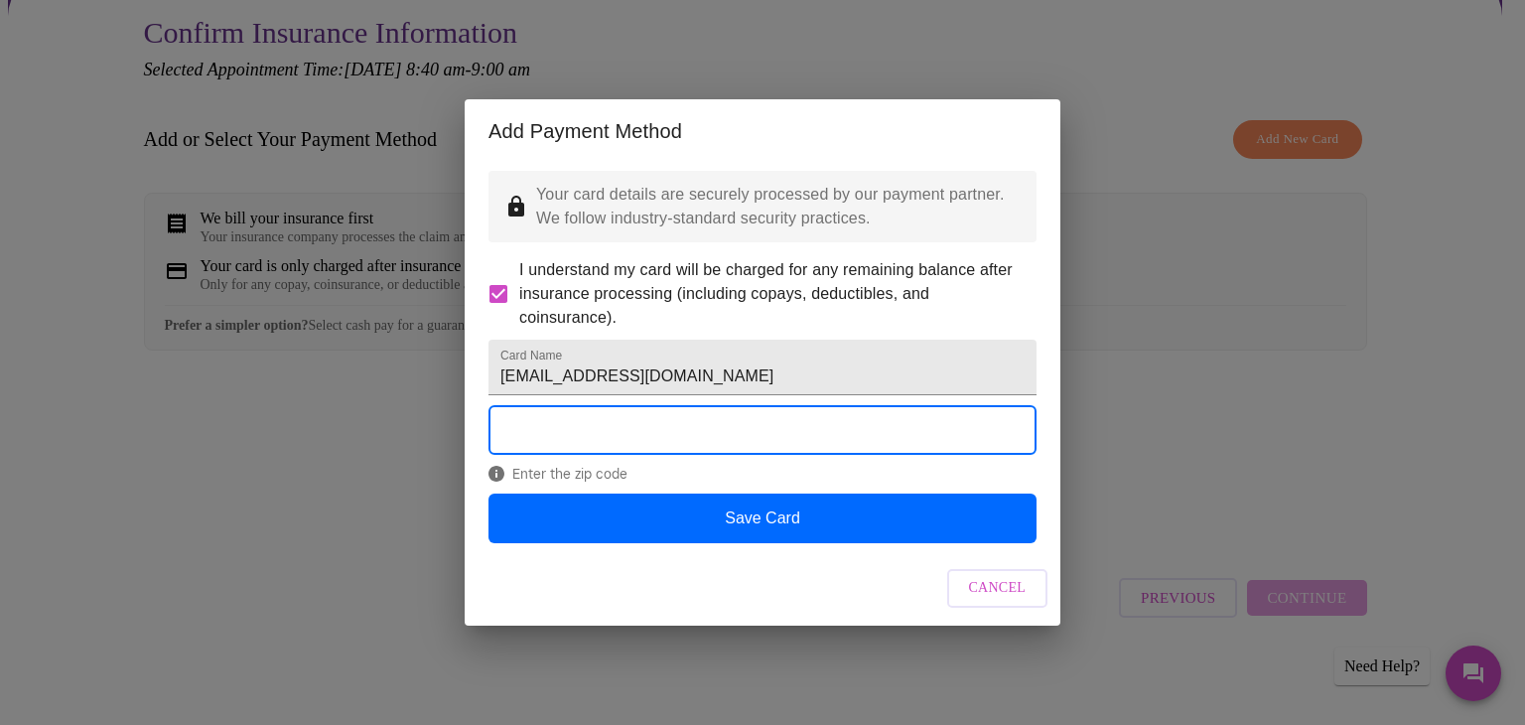
click at [663, 492] on div "Enter the zip code" at bounding box center [762, 448] width 548 height 87
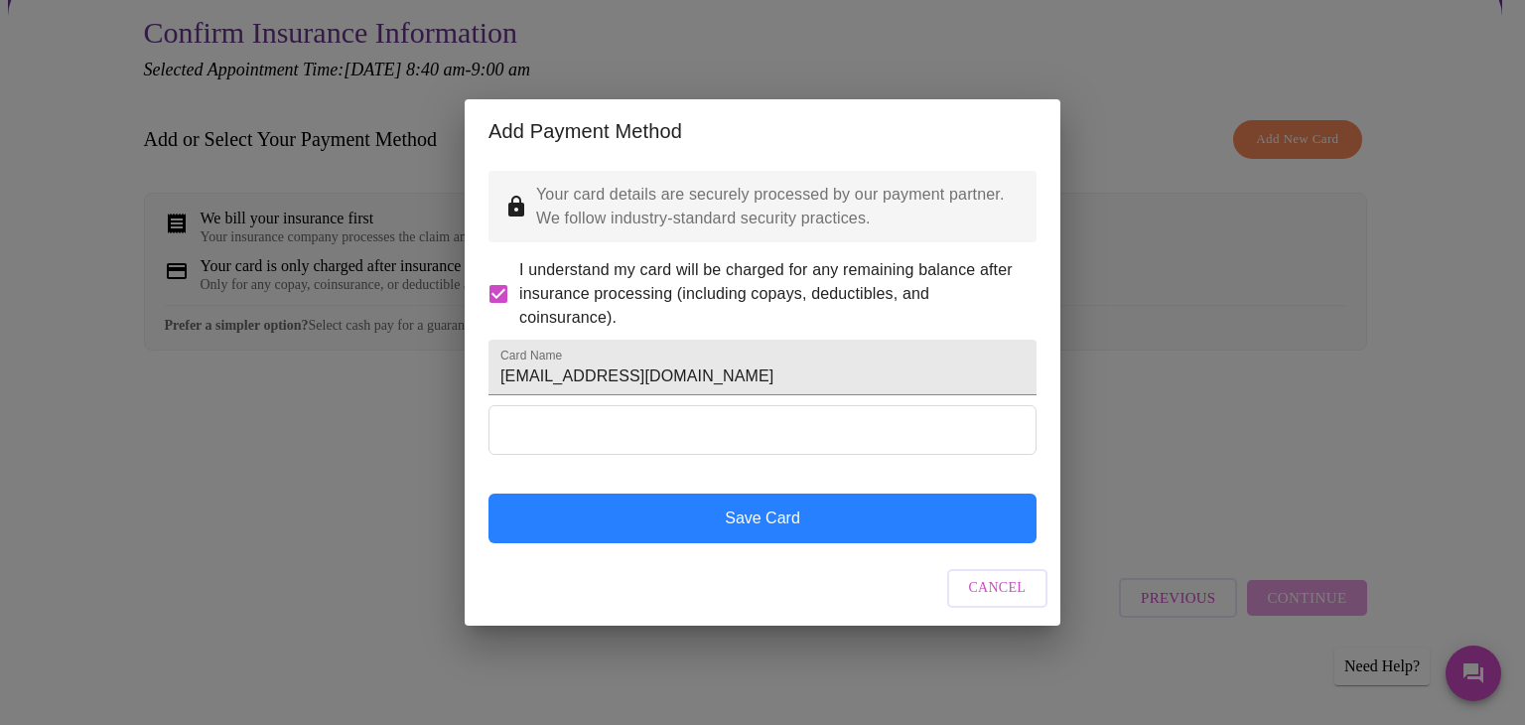
click at [676, 533] on button "Save Card" at bounding box center [762, 518] width 548 height 50
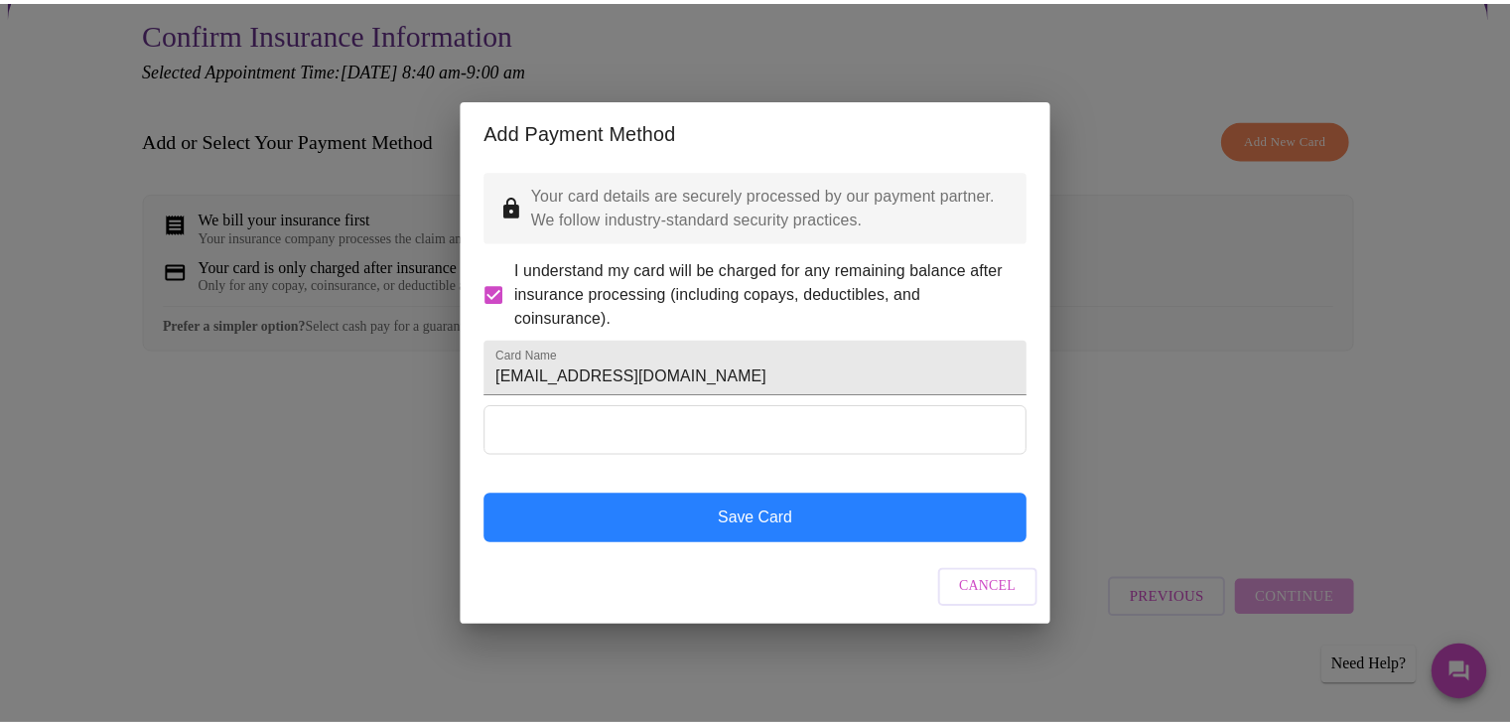
scroll to position [0, 0]
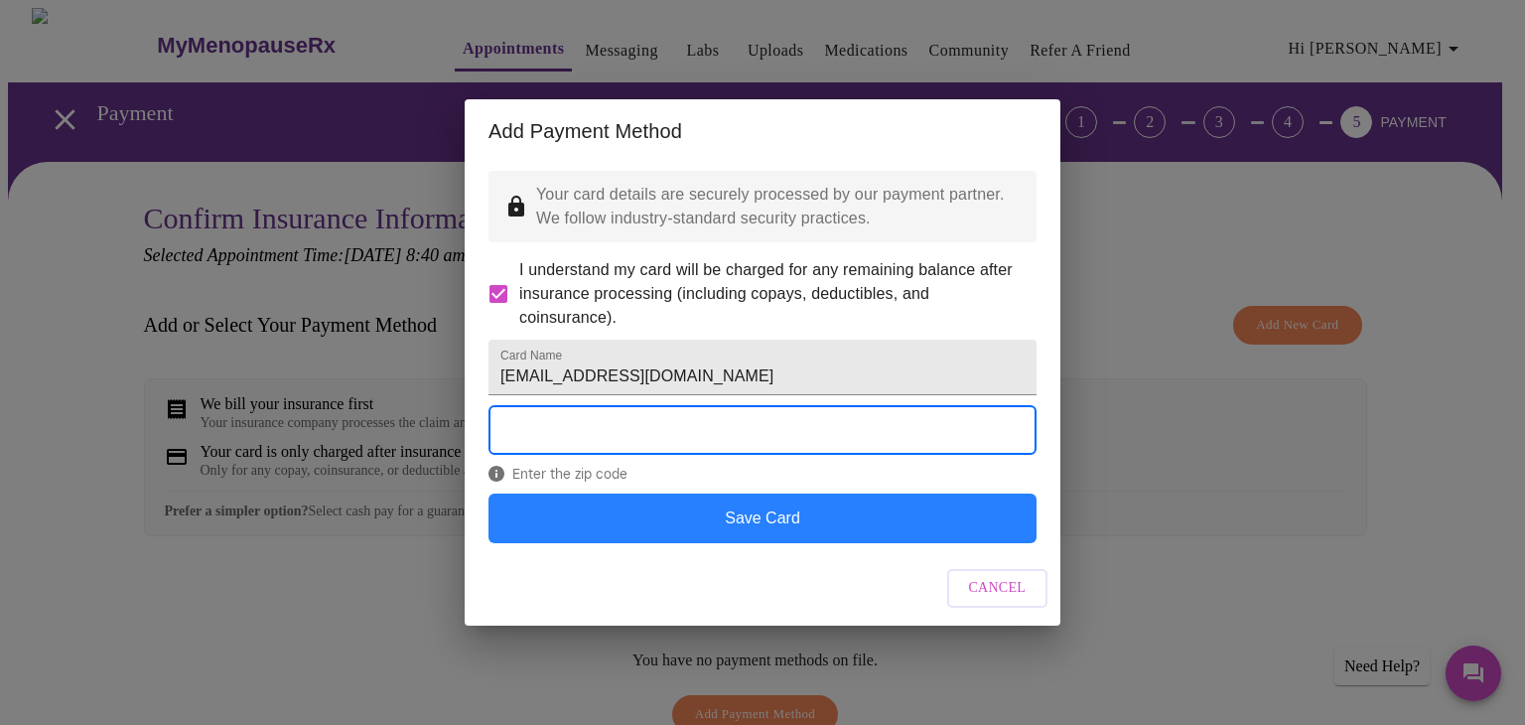
click at [743, 534] on button "Save Card" at bounding box center [762, 518] width 548 height 50
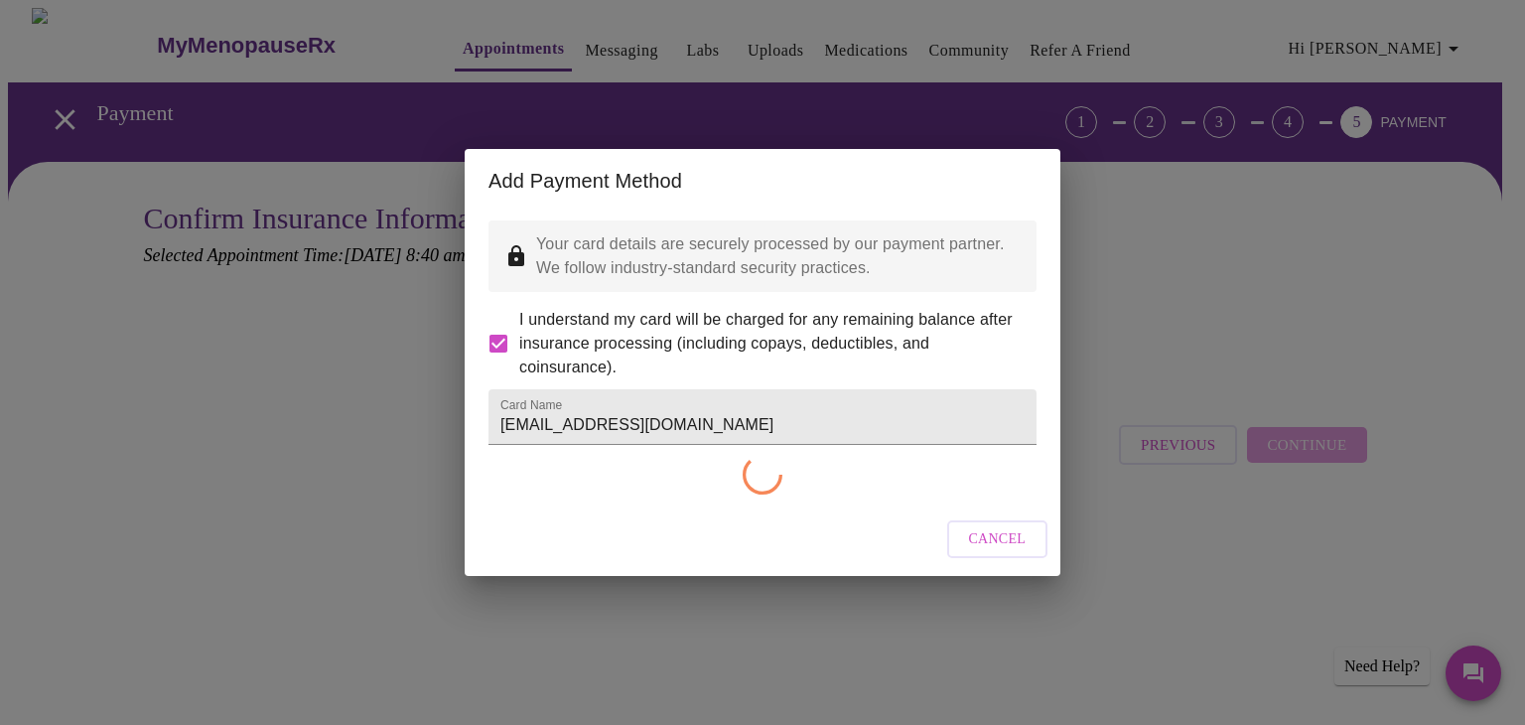
checkbox input "false"
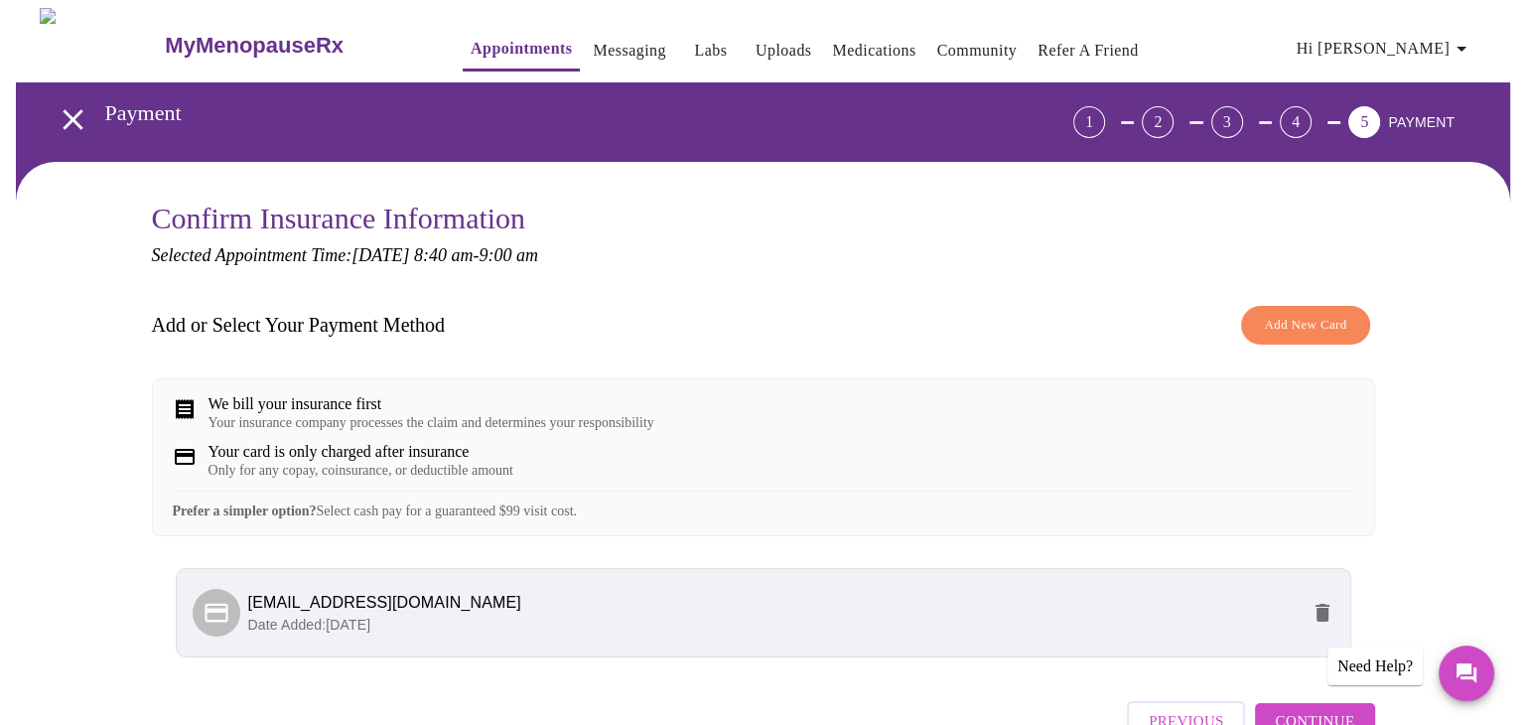
scroll to position [137, 0]
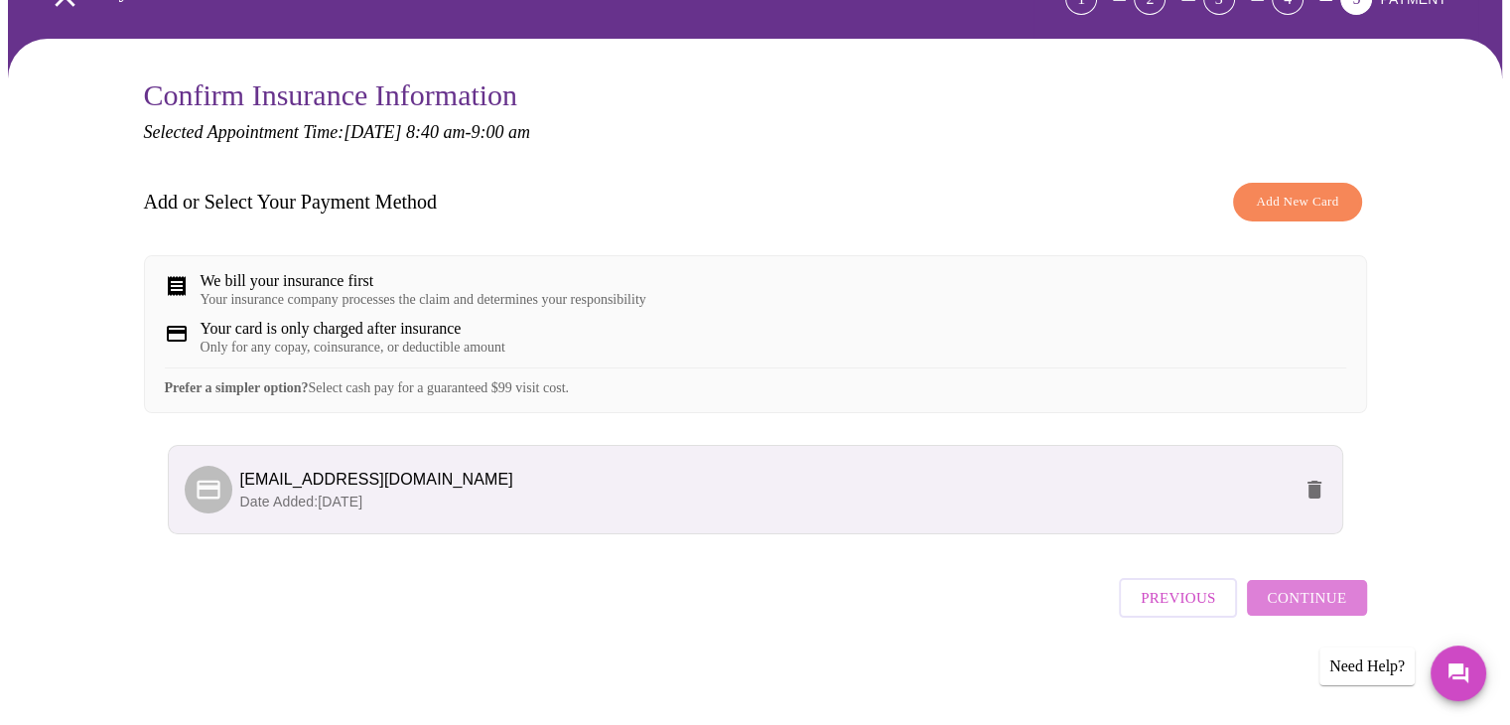
click at [1318, 601] on span "Continue" at bounding box center [1306, 598] width 79 height 26
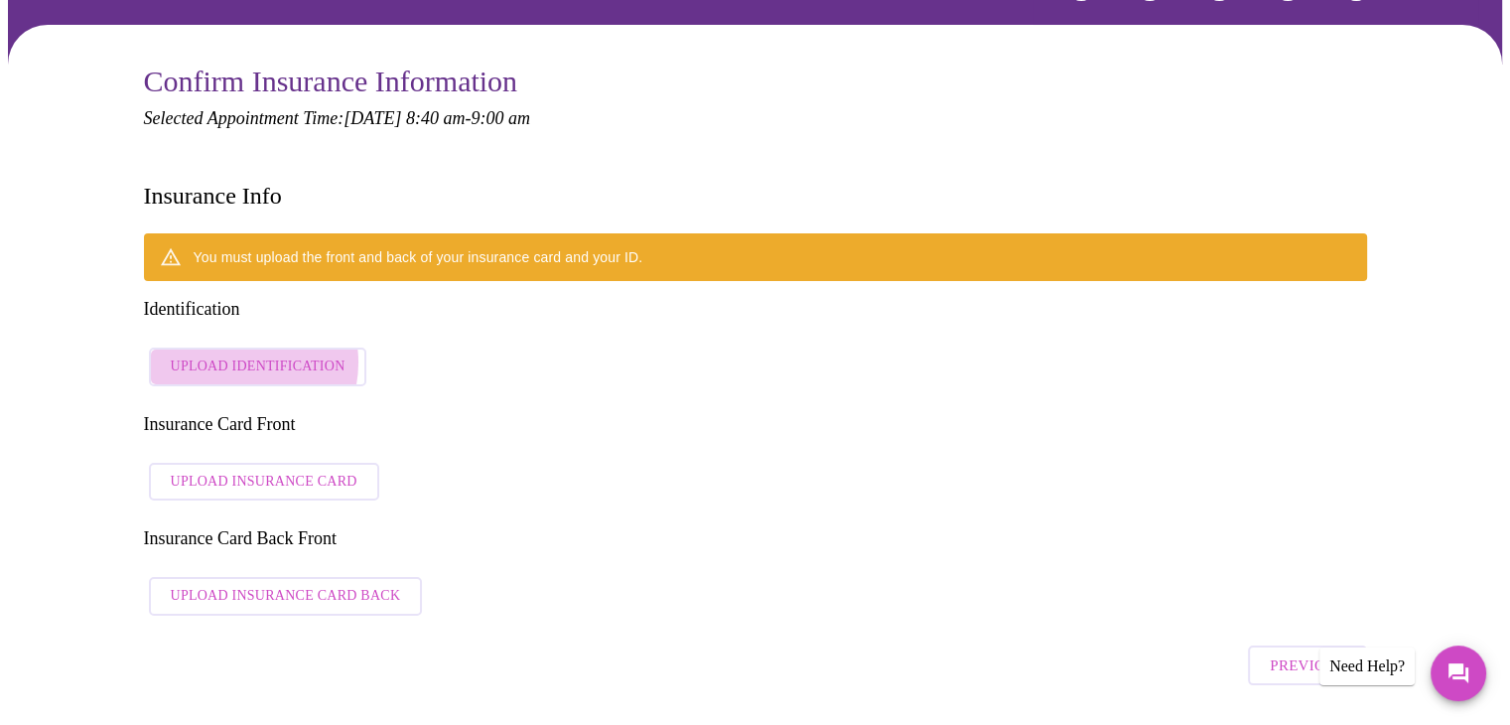
click at [234, 354] on span "Upload Identification" at bounding box center [258, 366] width 175 height 25
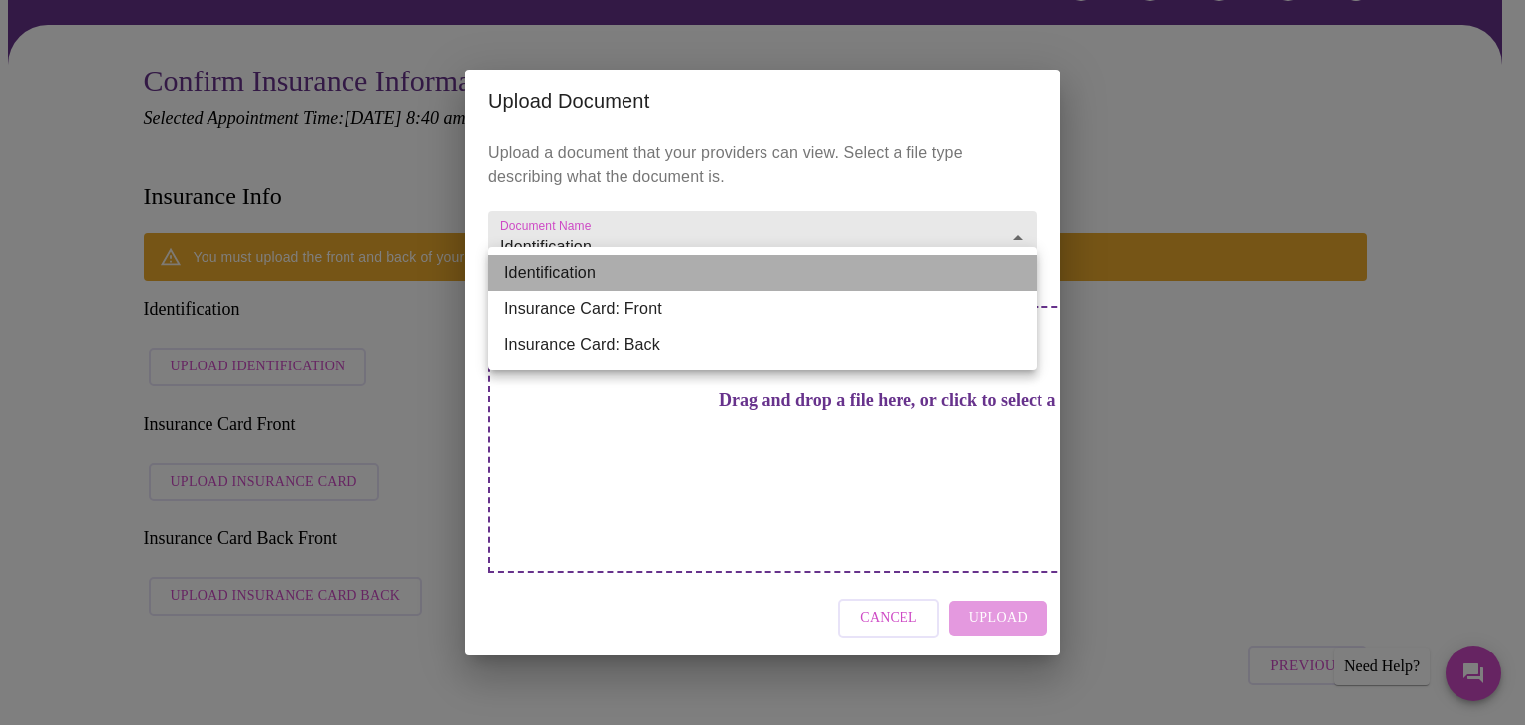
click at [1008, 272] on li "Identification" at bounding box center [762, 273] width 548 height 36
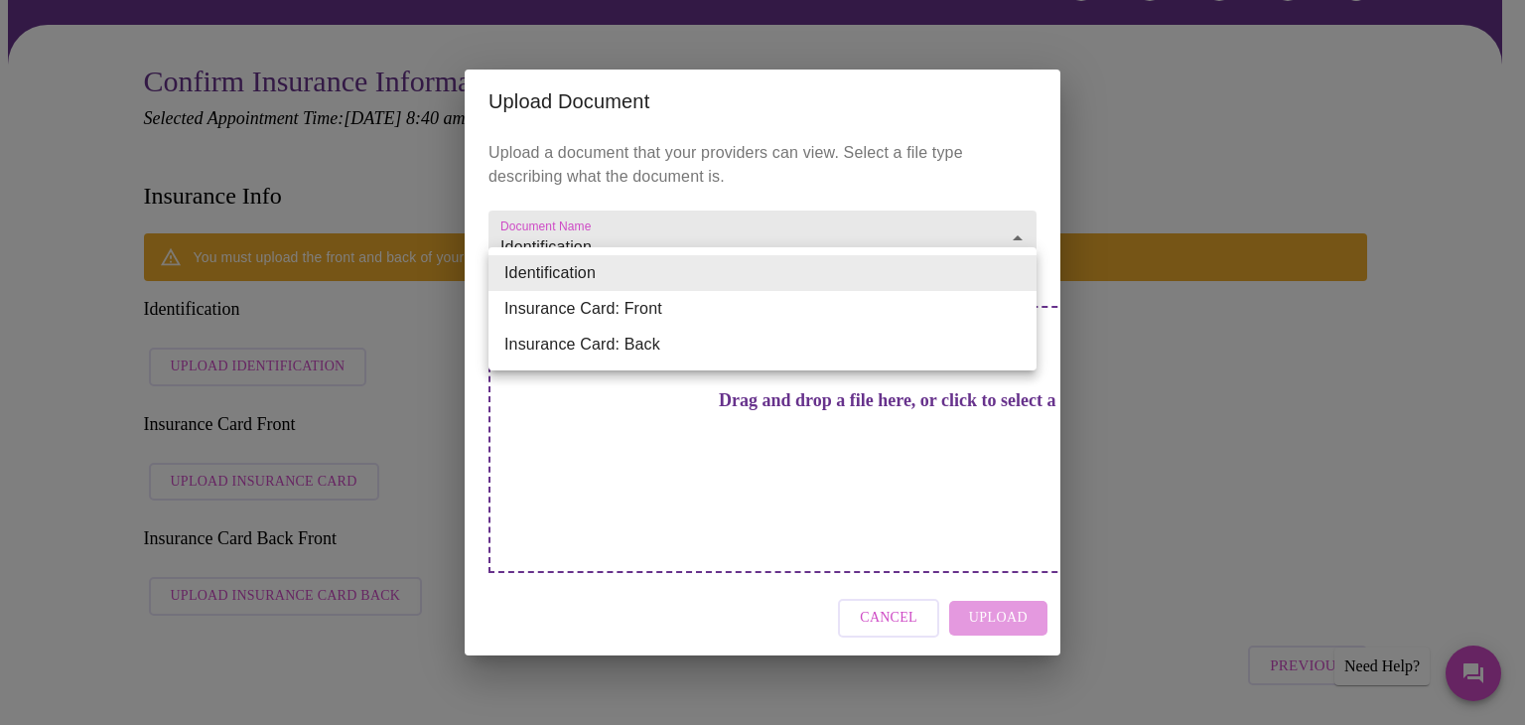
click at [818, 227] on div at bounding box center [762, 362] width 1525 height 725
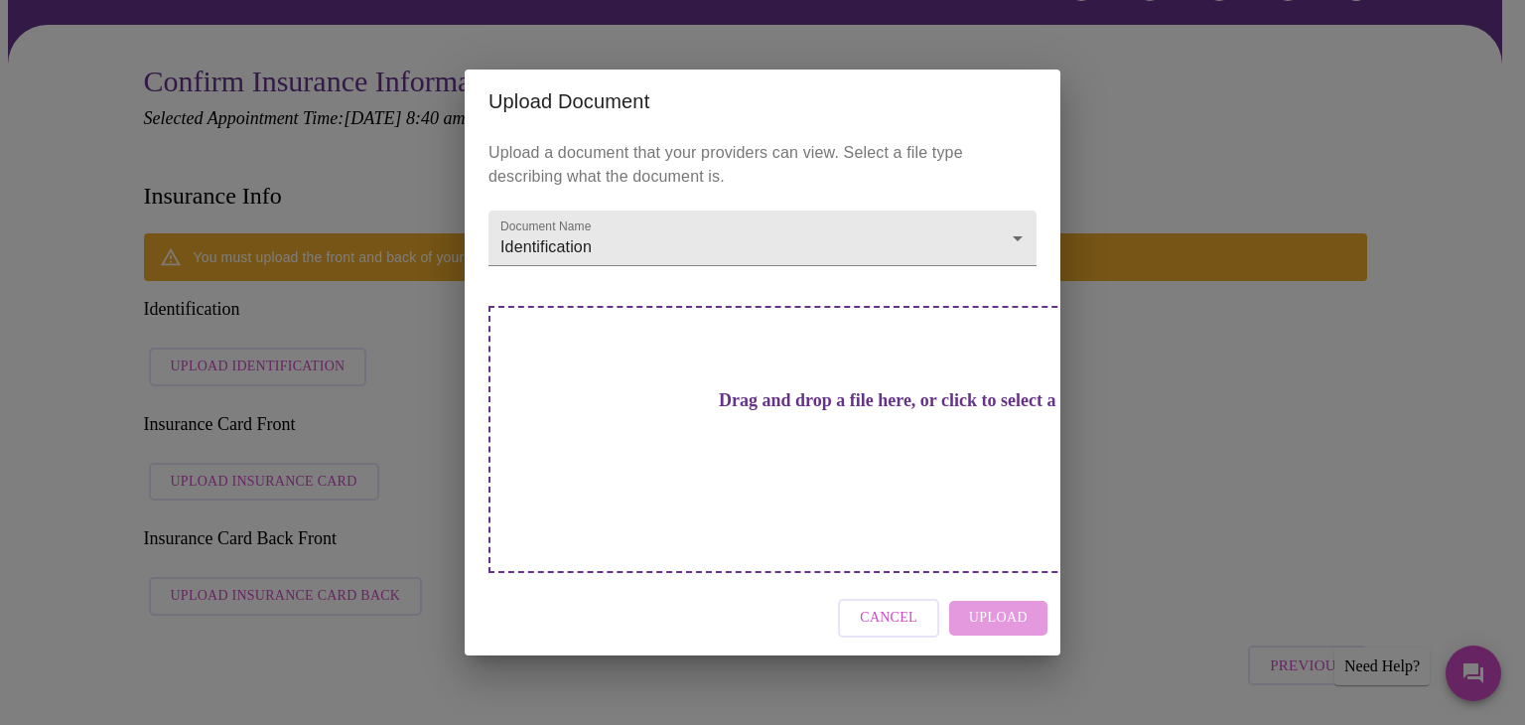
click at [678, 493] on div "Drag and drop a file here, or click to select a file" at bounding box center [901, 439] width 826 height 267
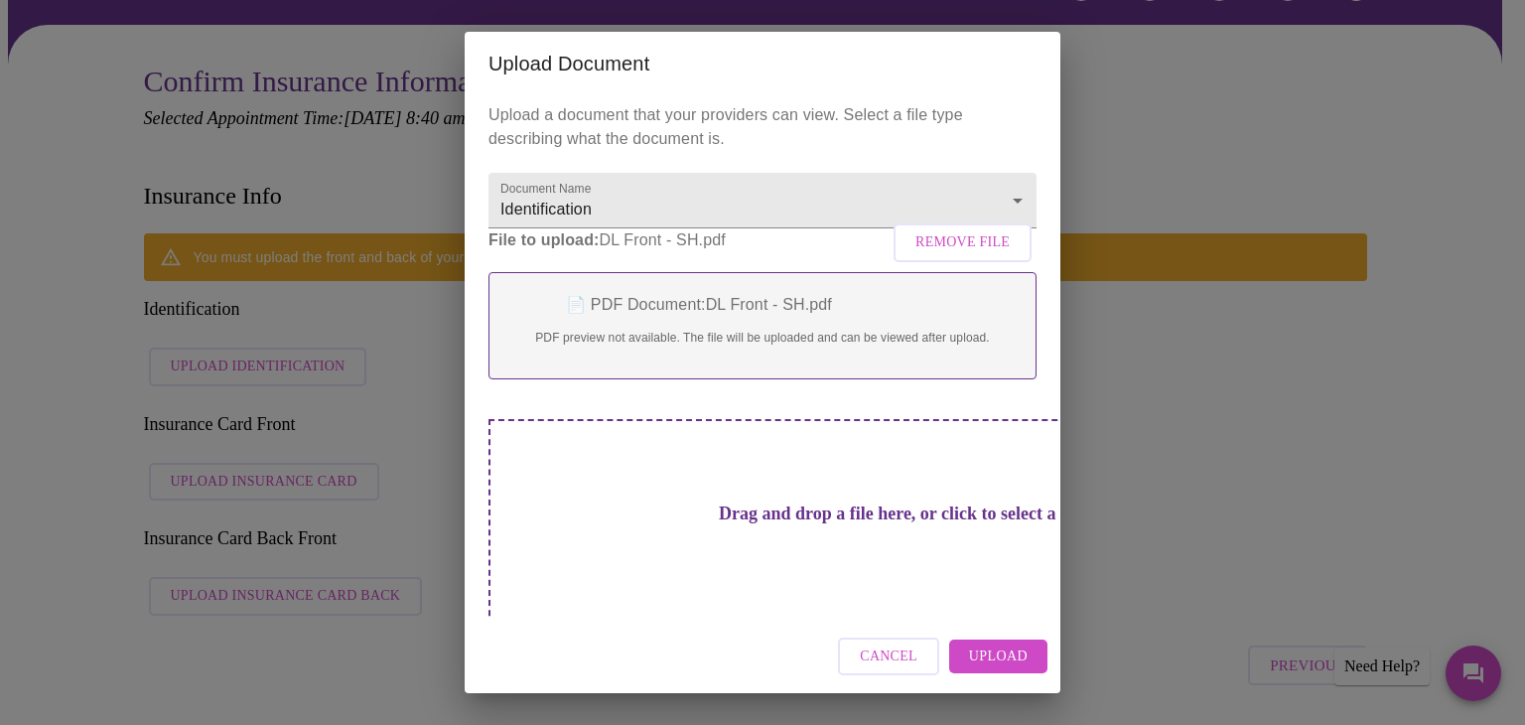
scroll to position [25, 0]
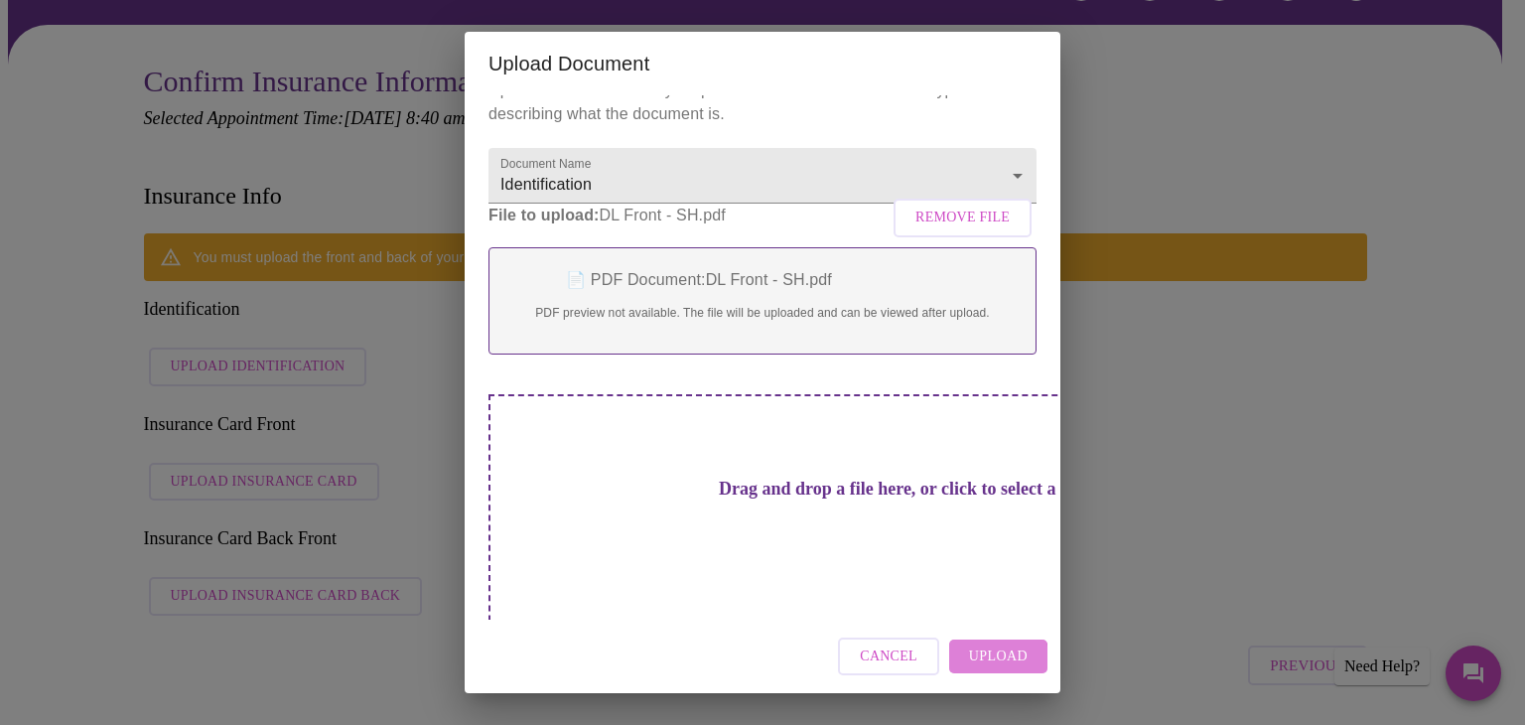
click at [979, 657] on span "Upload" at bounding box center [998, 656] width 59 height 25
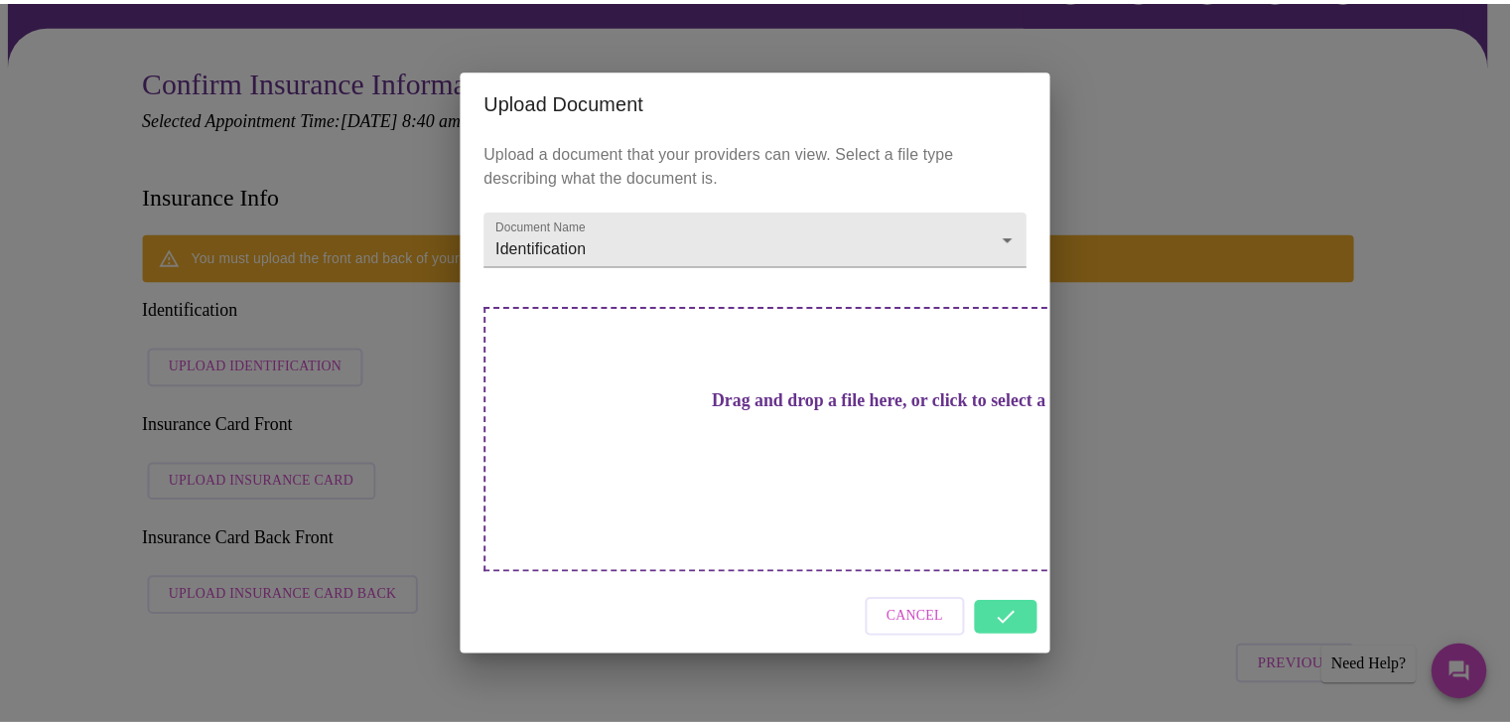
scroll to position [0, 0]
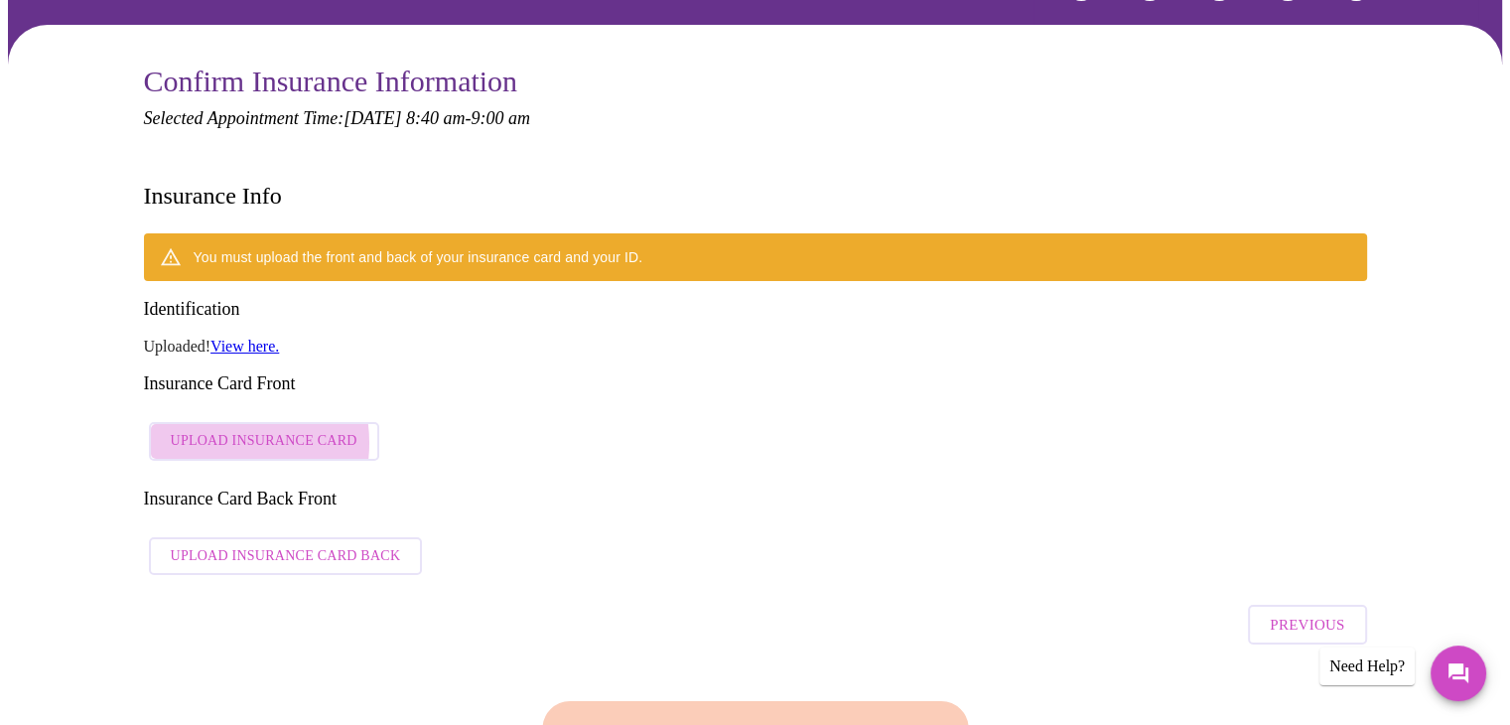
click at [214, 429] on span "Upload Insurance Card" at bounding box center [264, 441] width 187 height 25
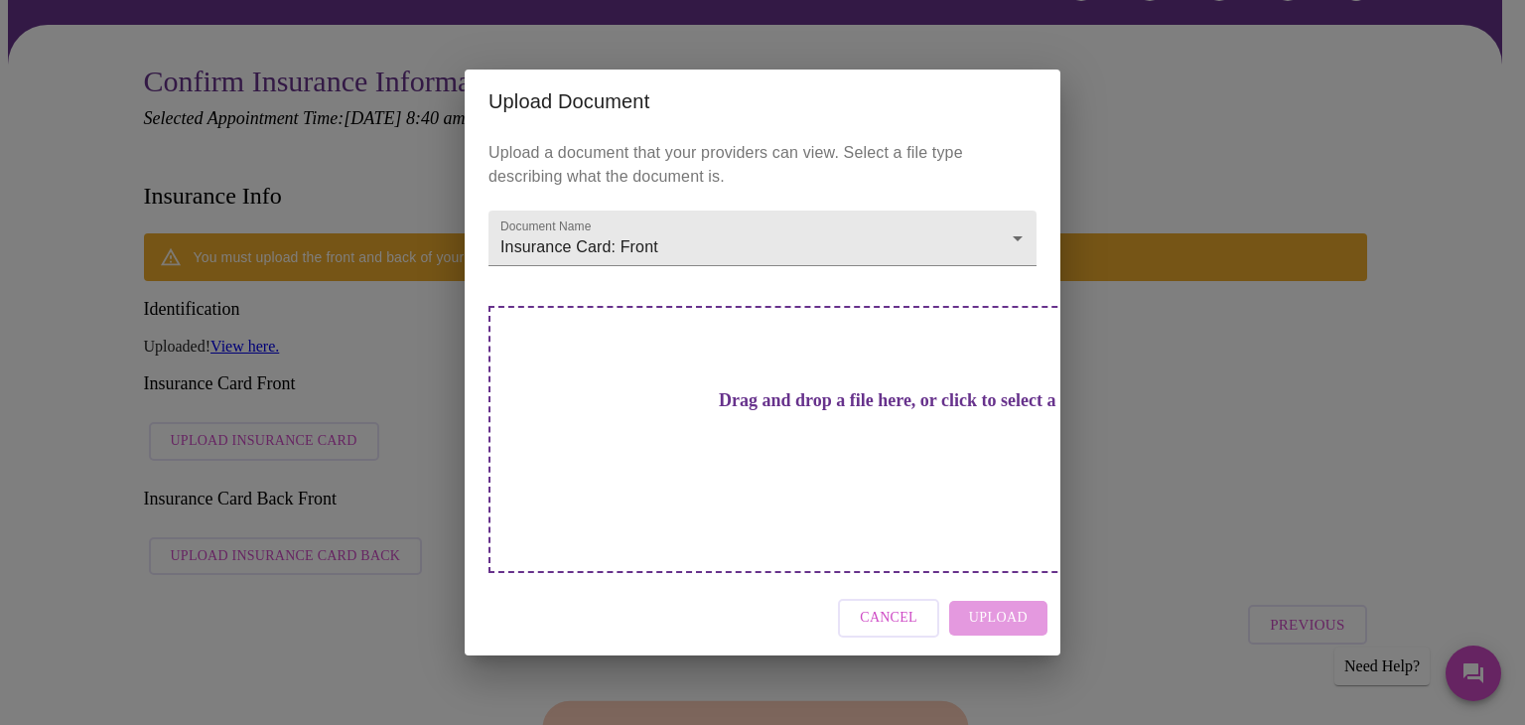
click at [818, 411] on h3 "Drag and drop a file here, or click to select a file" at bounding box center [901, 400] width 548 height 21
click at [704, 411] on h3 "Drag and drop a file here, or click to select a file" at bounding box center [901, 400] width 548 height 21
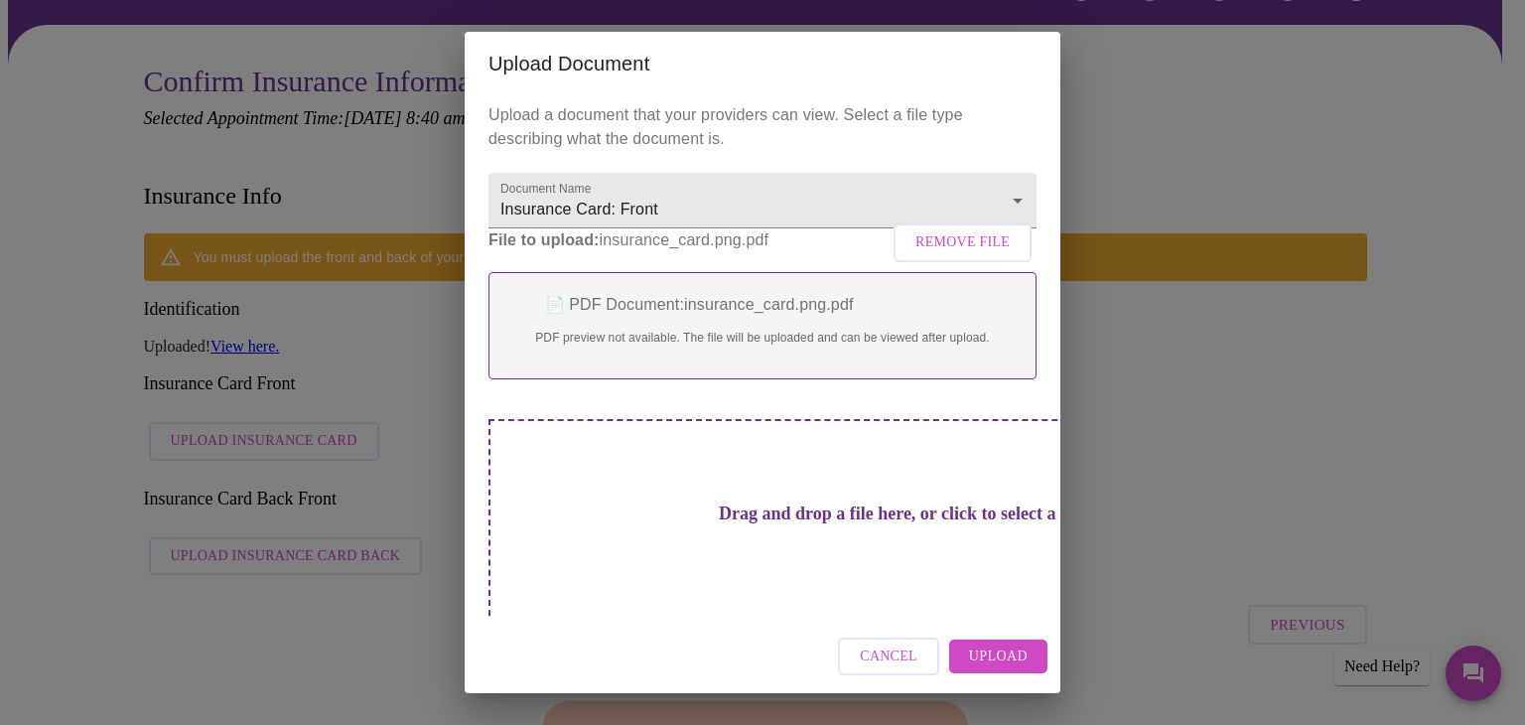
click at [995, 652] on span "Upload" at bounding box center [998, 656] width 59 height 25
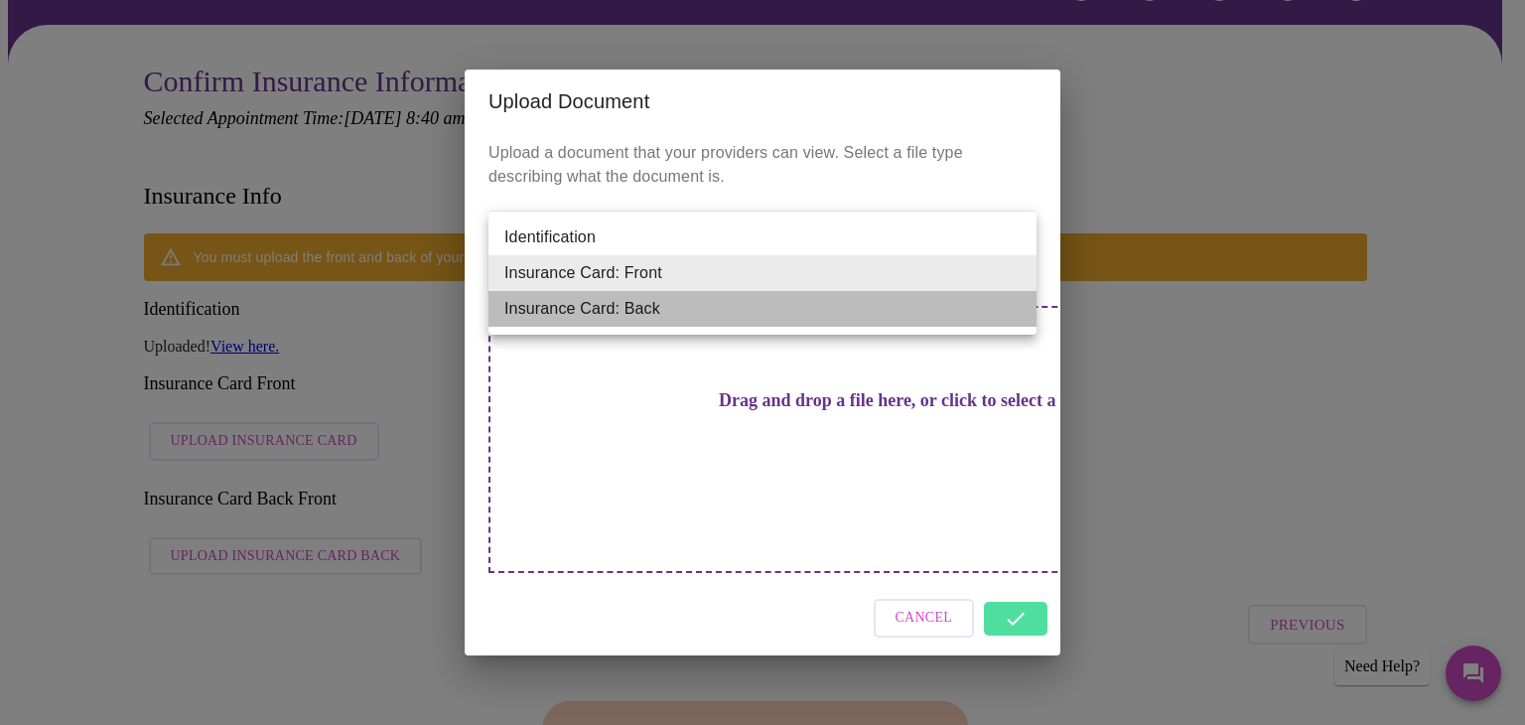
click at [897, 308] on li "Insurance Card: Back" at bounding box center [762, 309] width 548 height 36
type input "Insurance Card: Back"
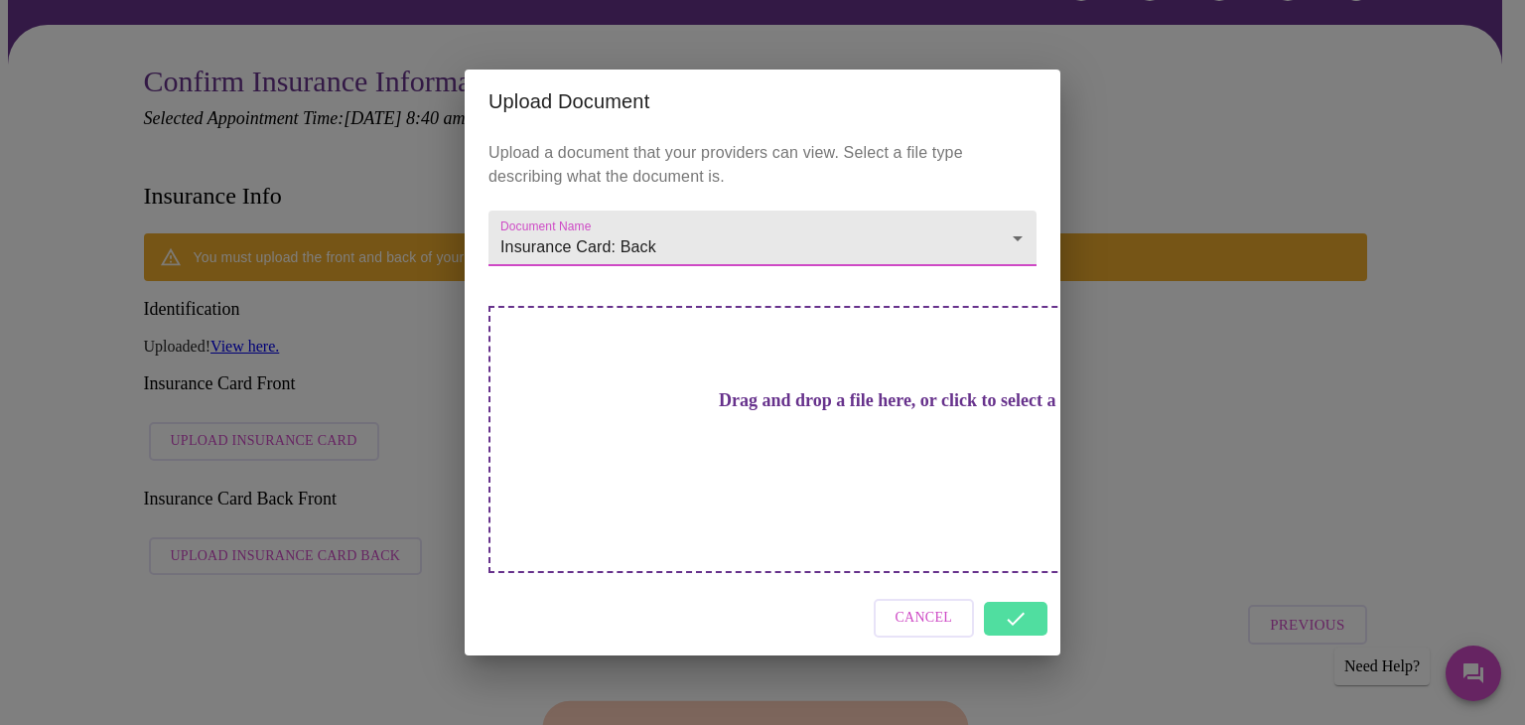
click at [793, 411] on h3 "Drag and drop a file here, or click to select a file" at bounding box center [901, 400] width 548 height 21
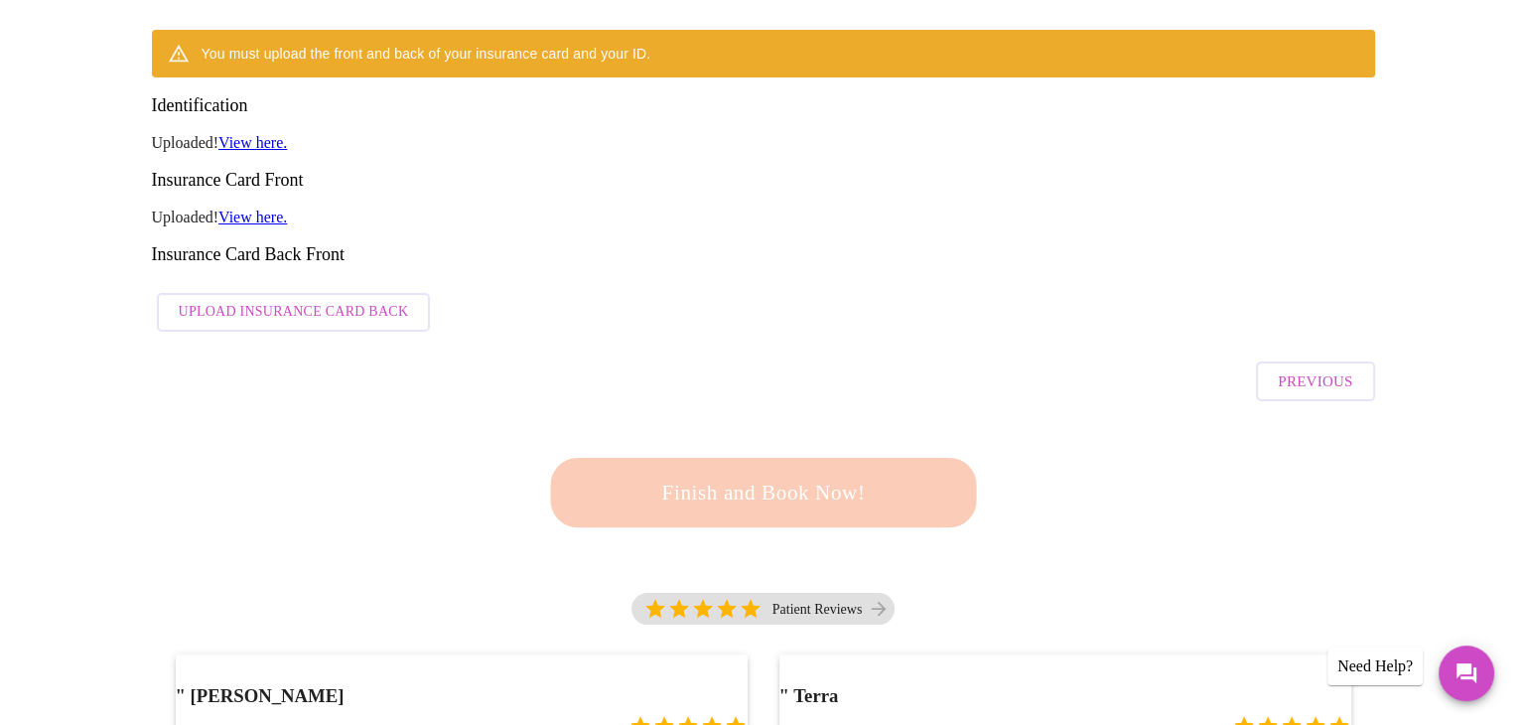
scroll to position [342, 0]
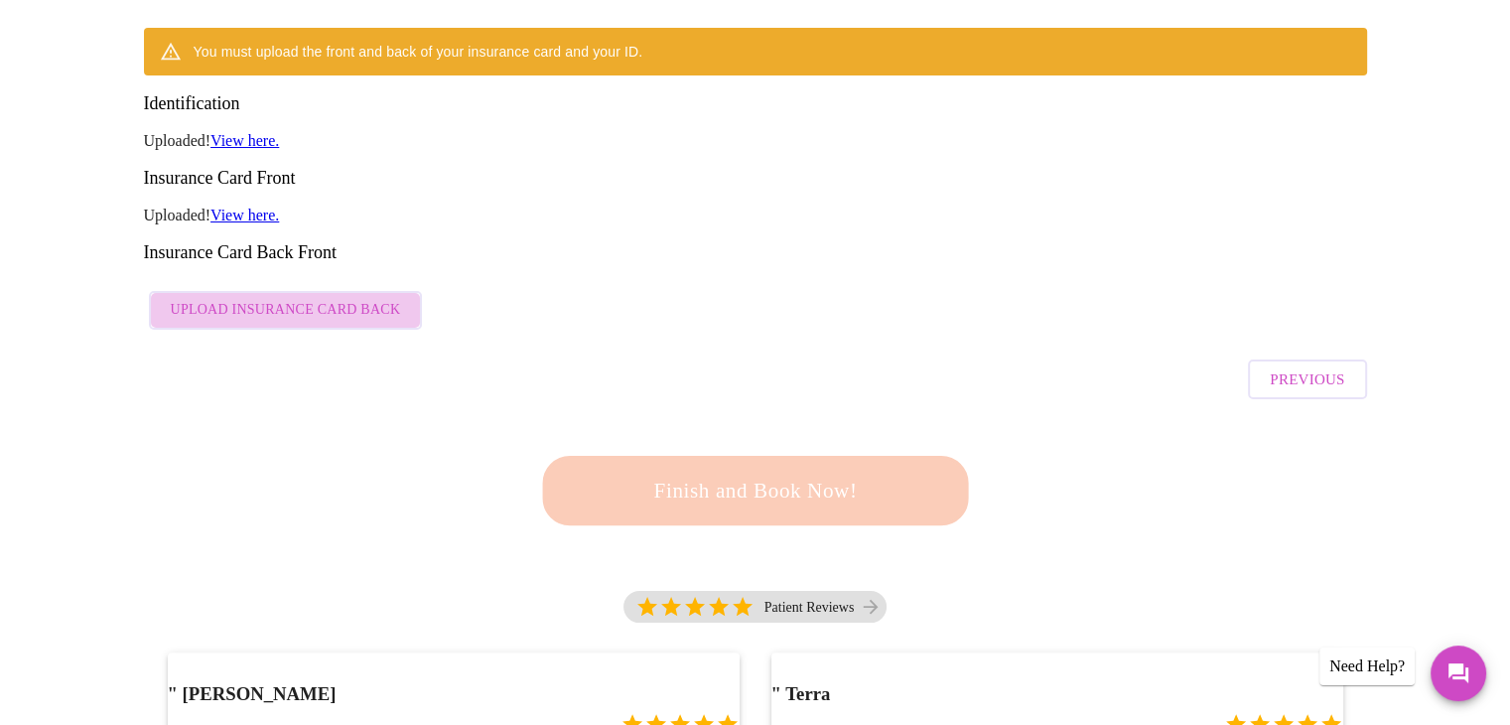
click at [321, 298] on span "Upload Insurance Card Back" at bounding box center [286, 310] width 230 height 25
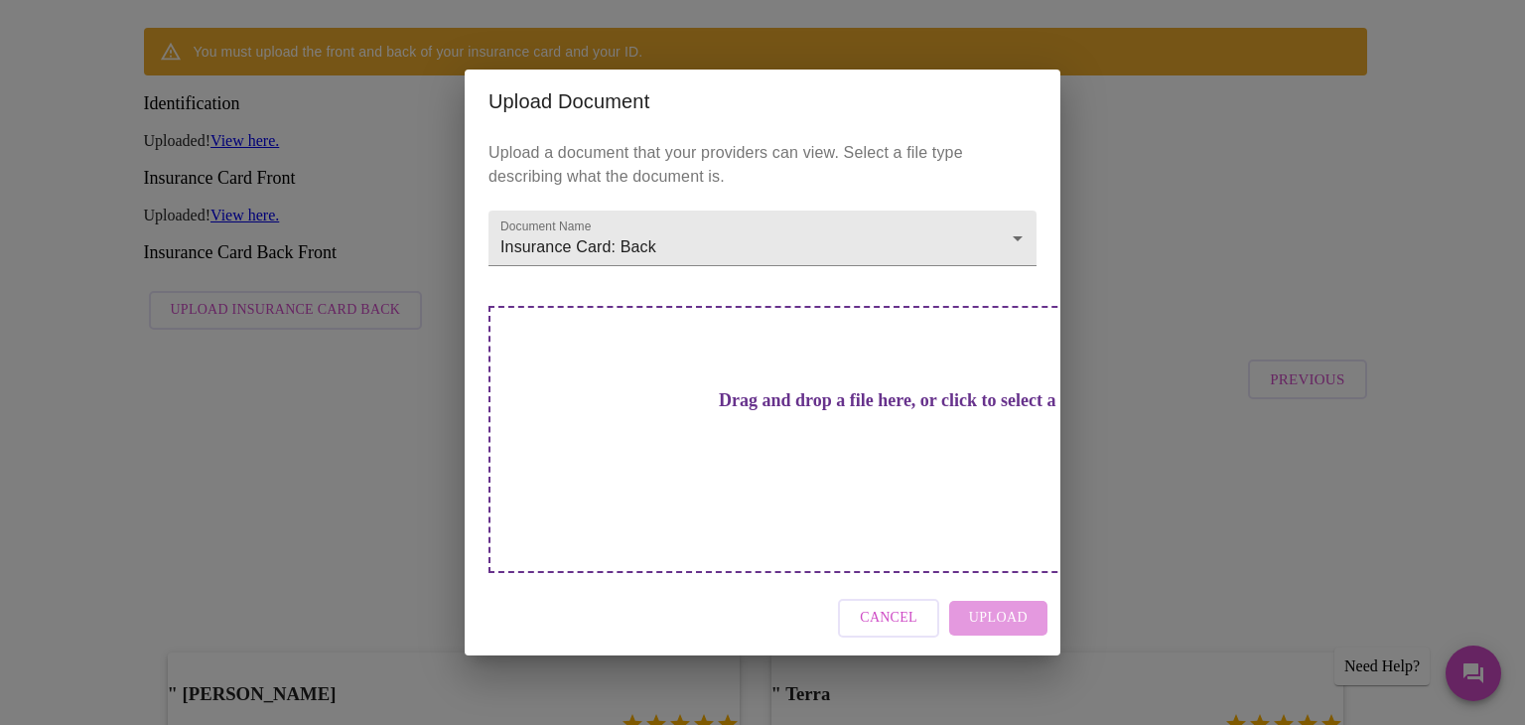
click at [758, 450] on div "Drag and drop a file here, or click to select a file" at bounding box center [901, 439] width 826 height 267
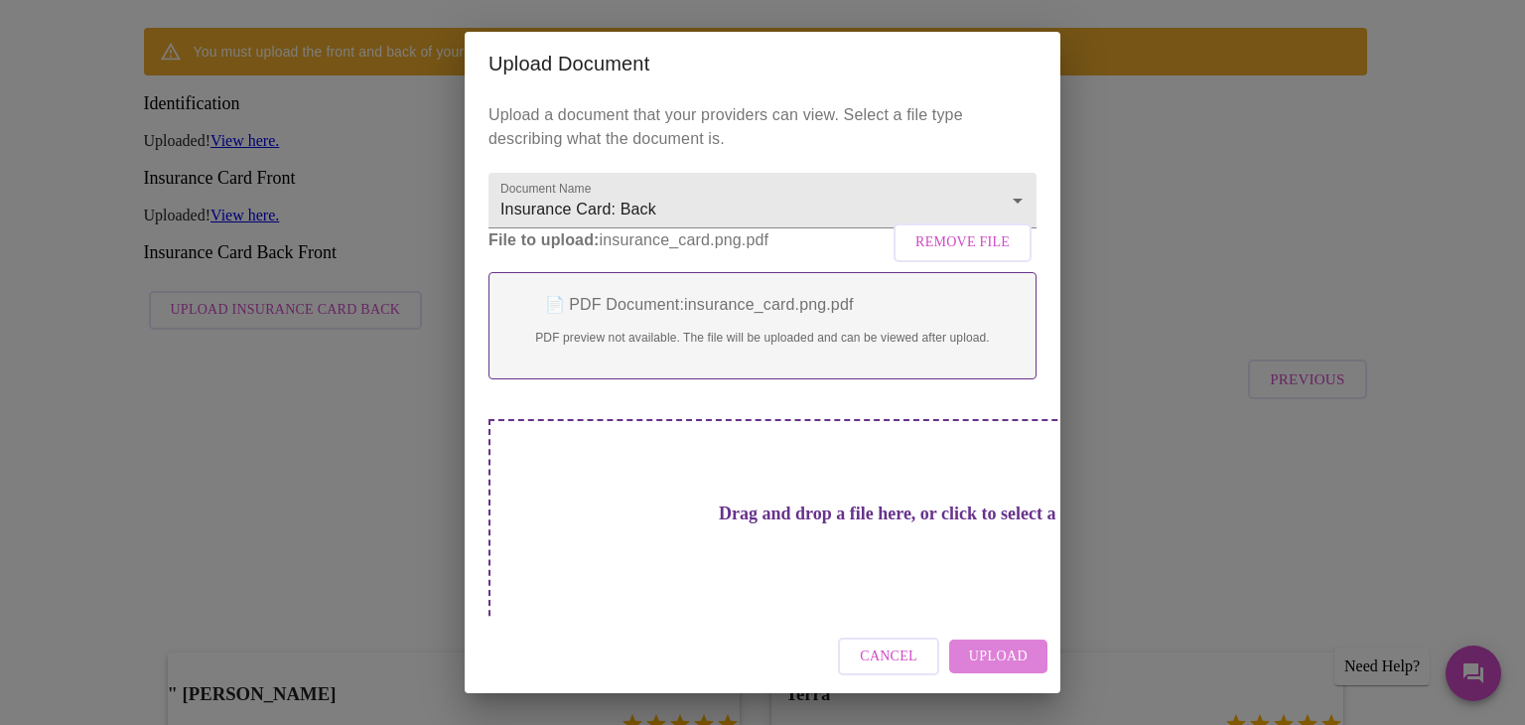
click at [1007, 659] on span "Upload" at bounding box center [998, 656] width 59 height 25
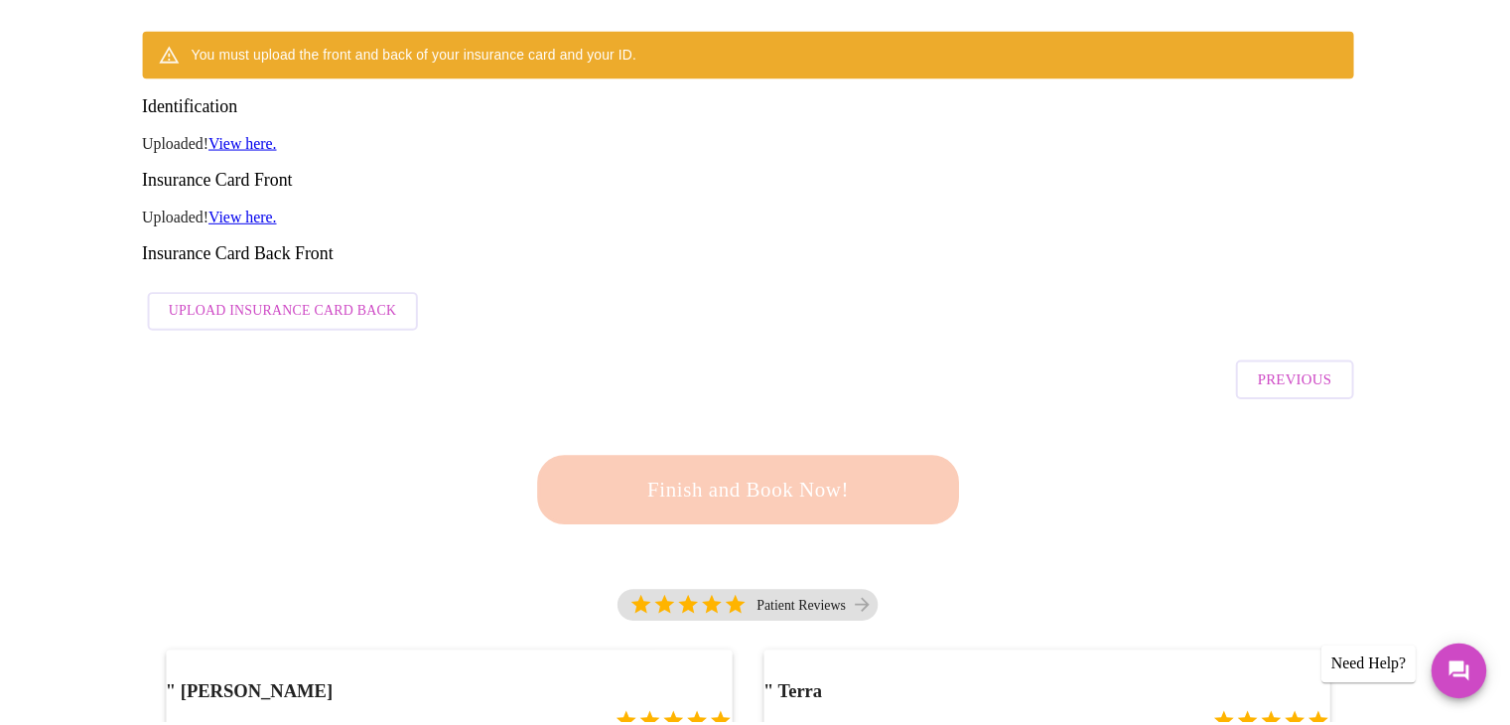
scroll to position [285, 0]
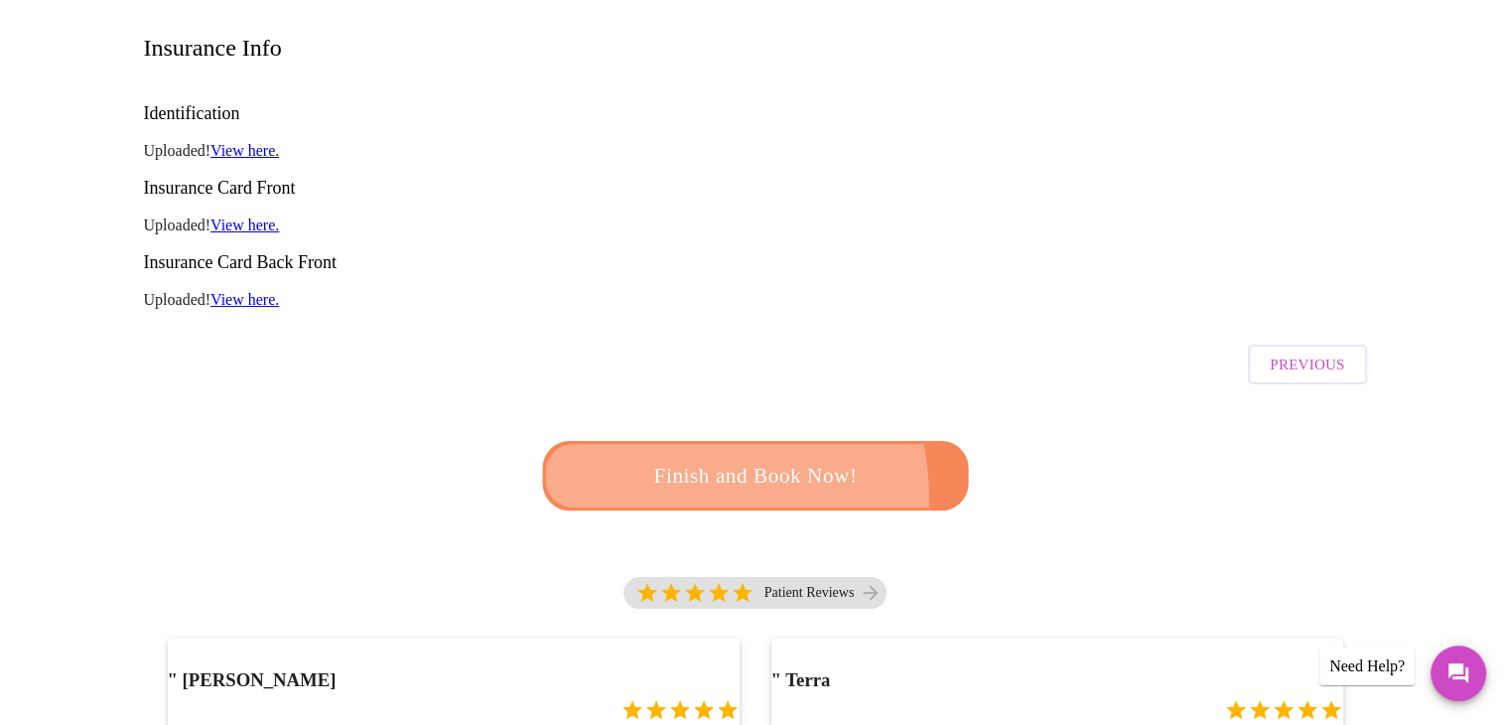
click at [638, 441] on button "Finish and Book Now!" at bounding box center [755, 475] width 426 height 69
